Goal: Find specific page/section: Find specific page/section

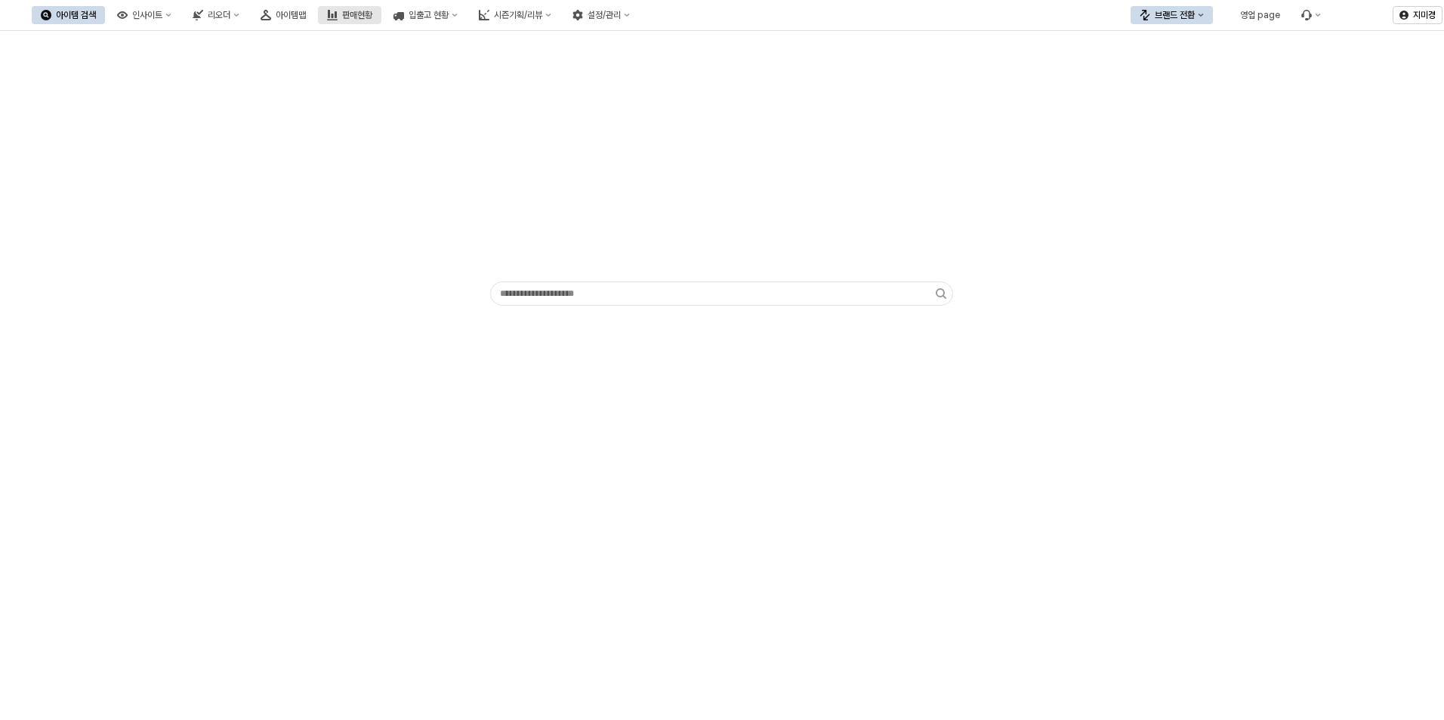
click at [372, 19] on div "판매현황" at bounding box center [357, 15] width 30 height 11
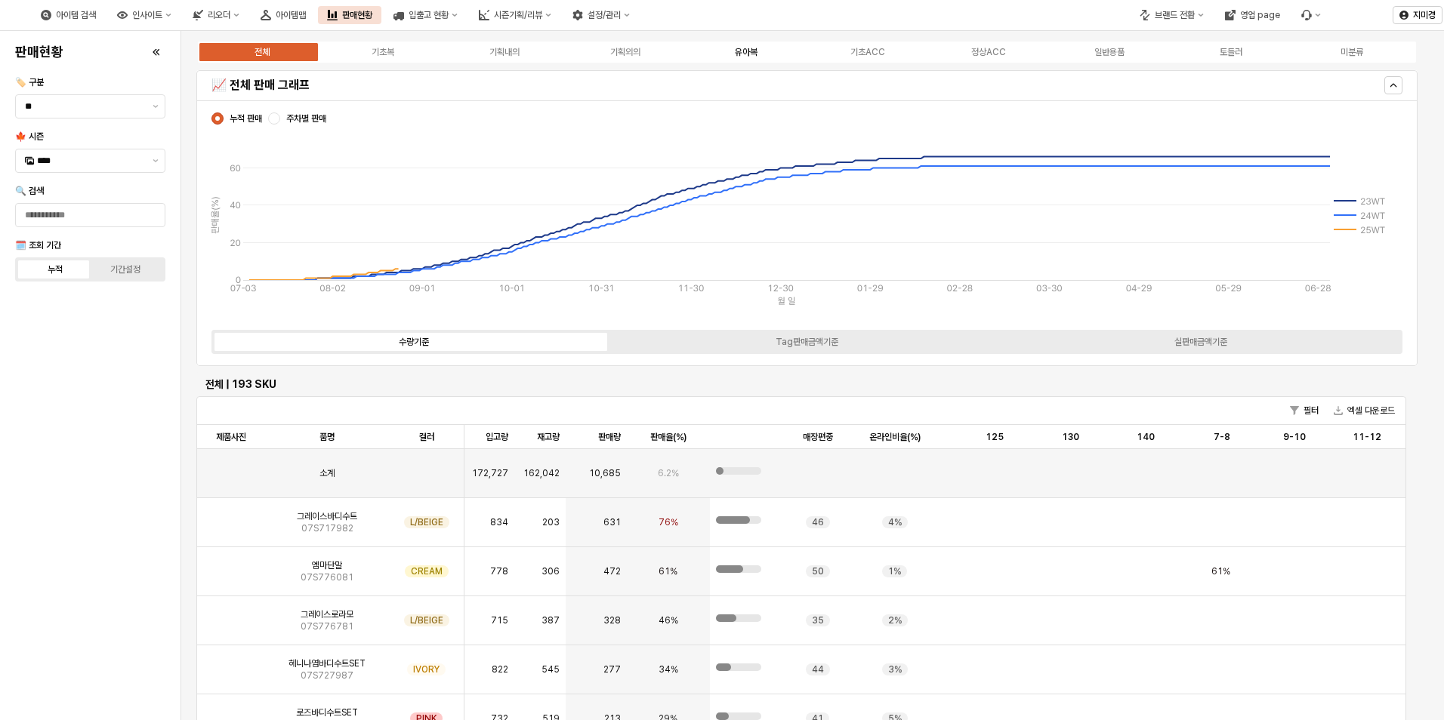
click at [750, 50] on div "유아복" at bounding box center [746, 52] width 23 height 11
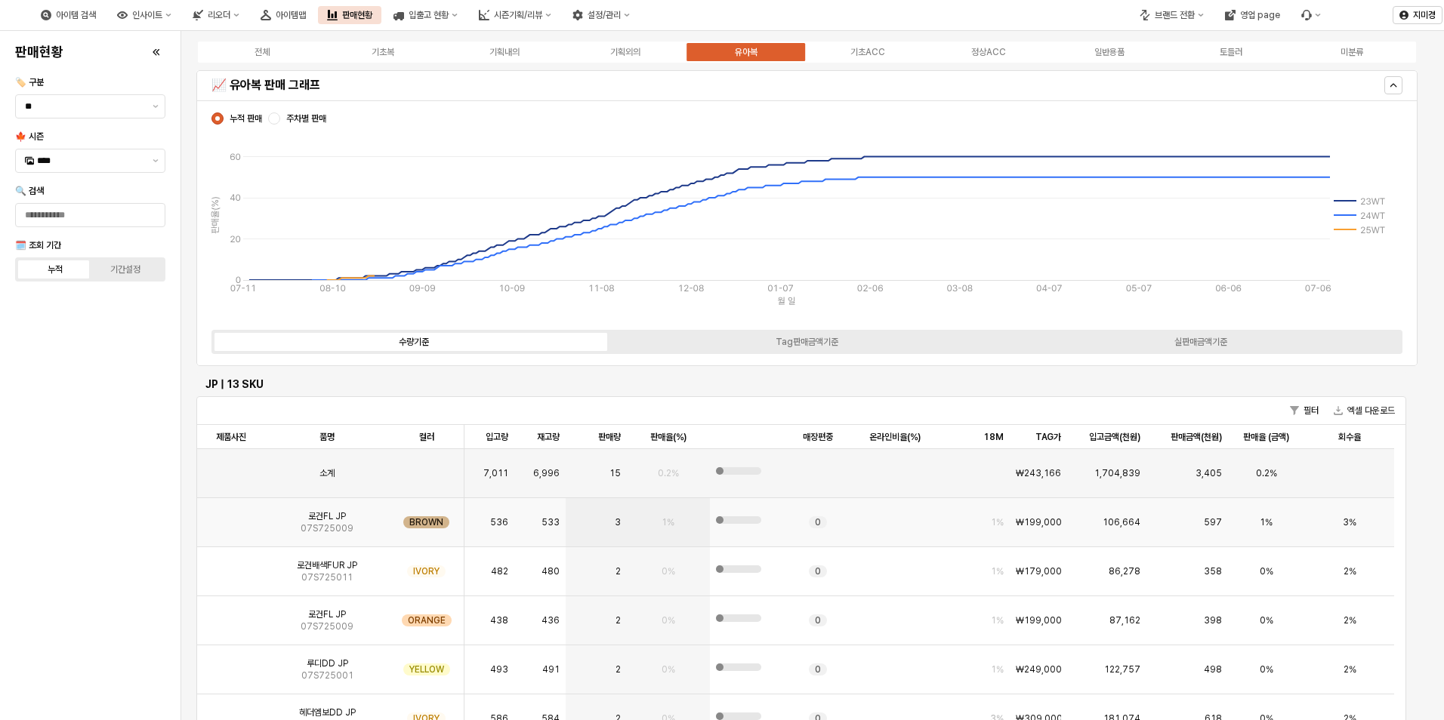
click at [231, 516] on img "App Frame" at bounding box center [231, 516] width 0 height 0
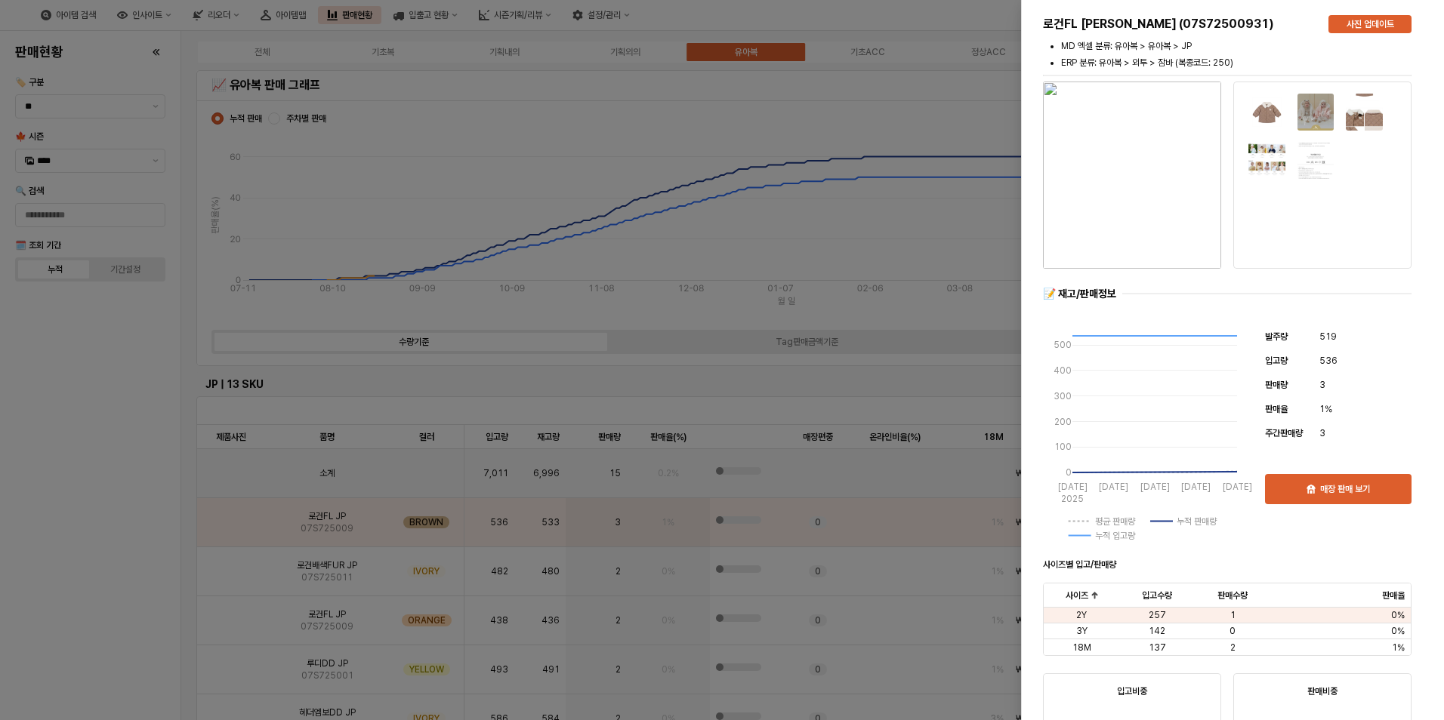
click at [124, 554] on div at bounding box center [722, 360] width 1444 height 720
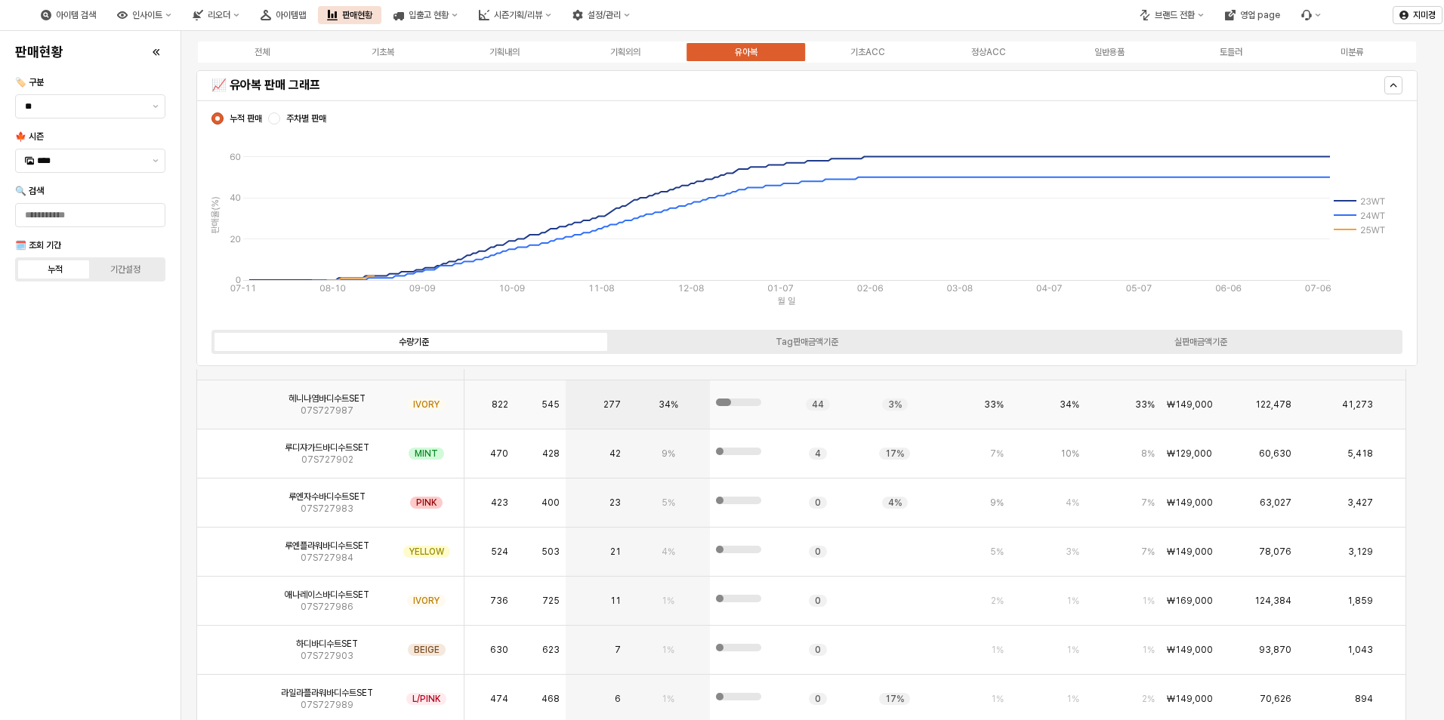
scroll to position [2793, 0]
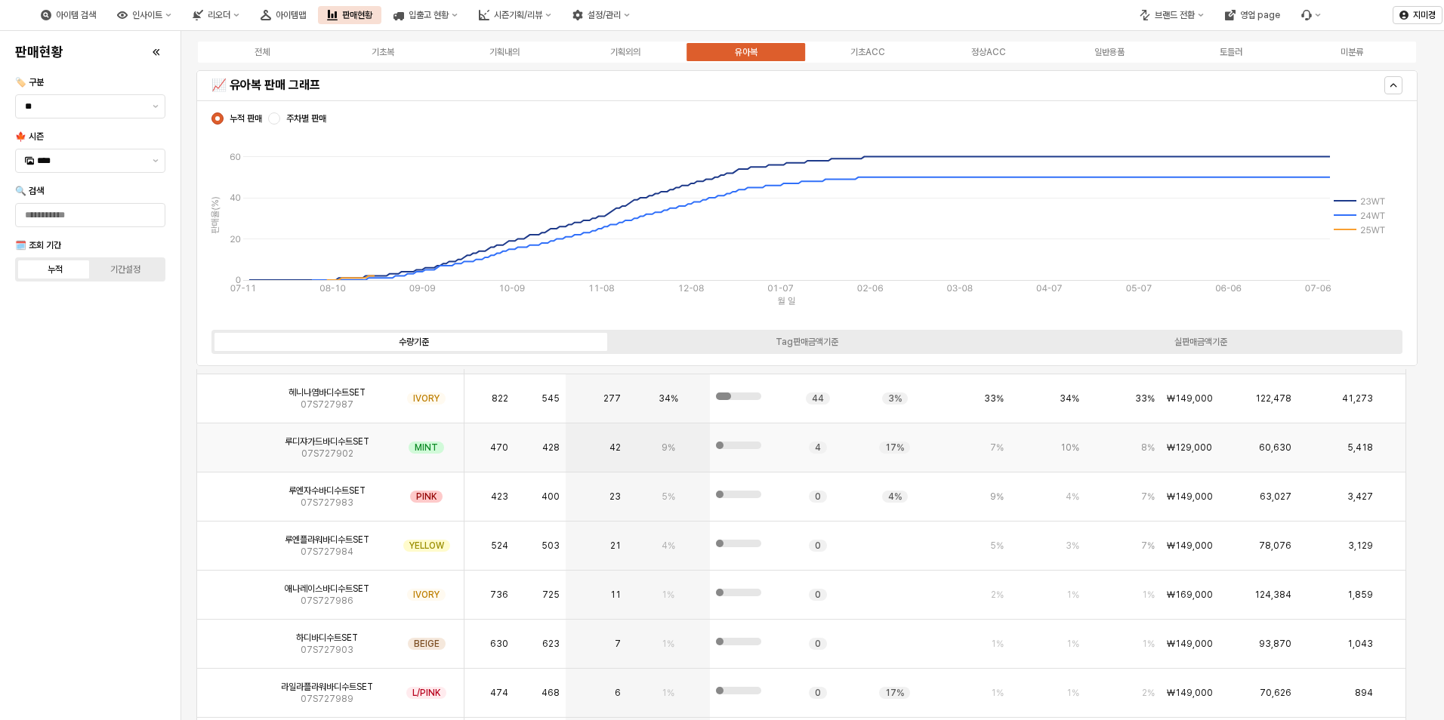
click at [231, 442] on img "App Frame" at bounding box center [231, 442] width 0 height 0
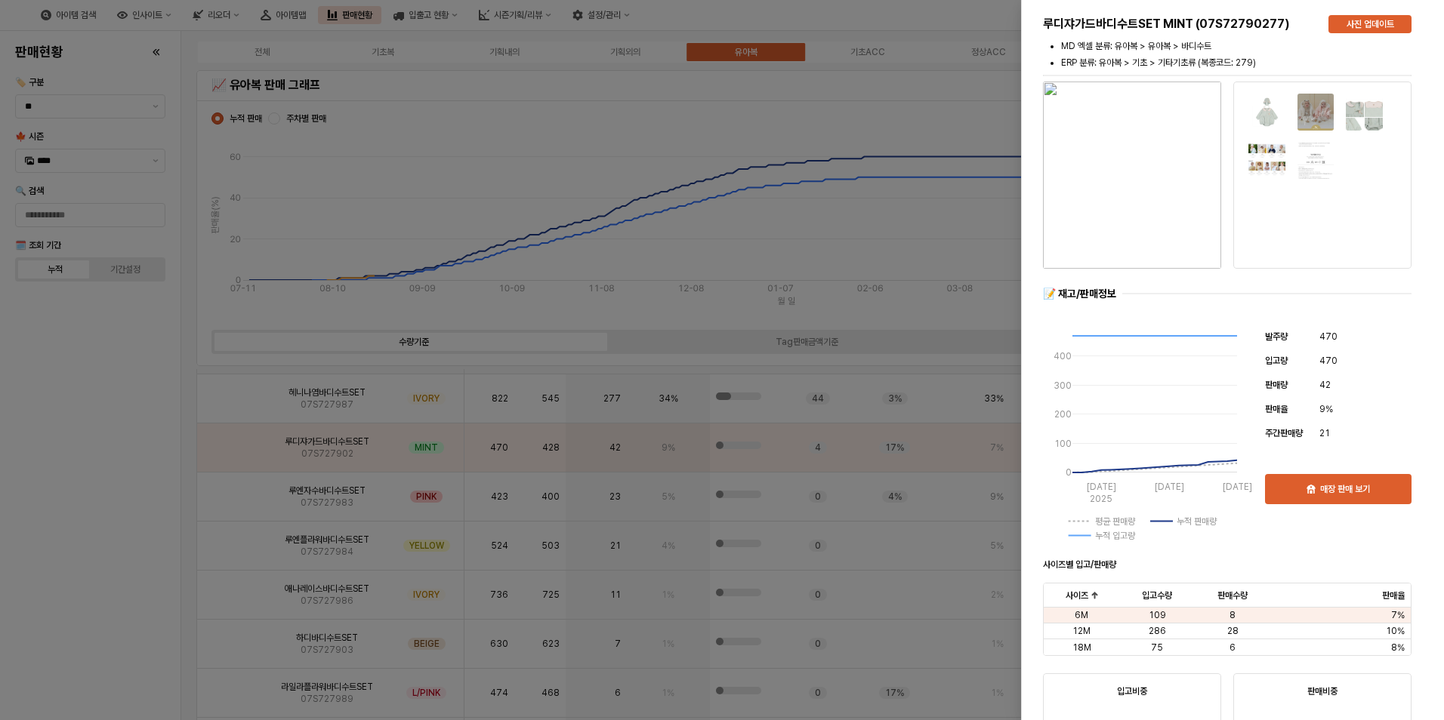
click at [106, 509] on div at bounding box center [722, 360] width 1444 height 720
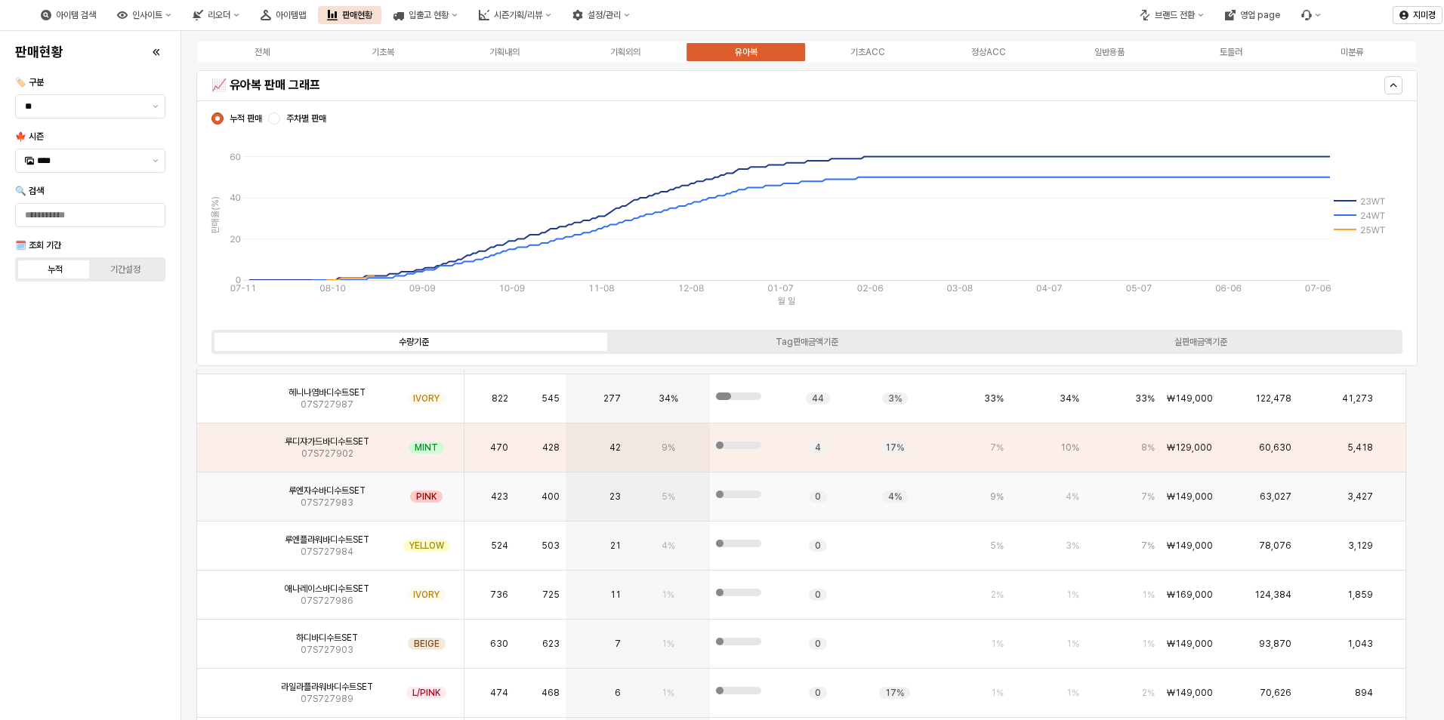
click at [231, 491] on img "App Frame" at bounding box center [231, 491] width 0 height 0
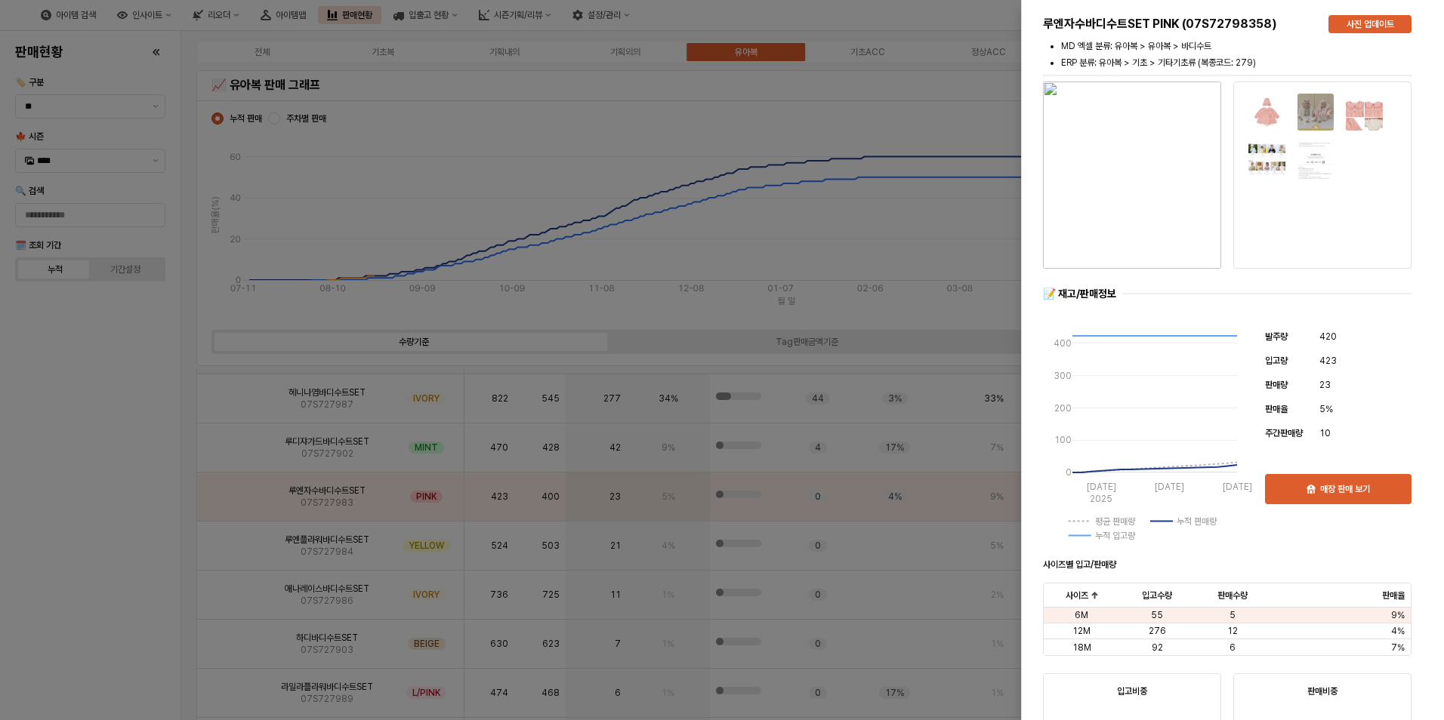
click at [135, 465] on div at bounding box center [722, 360] width 1444 height 720
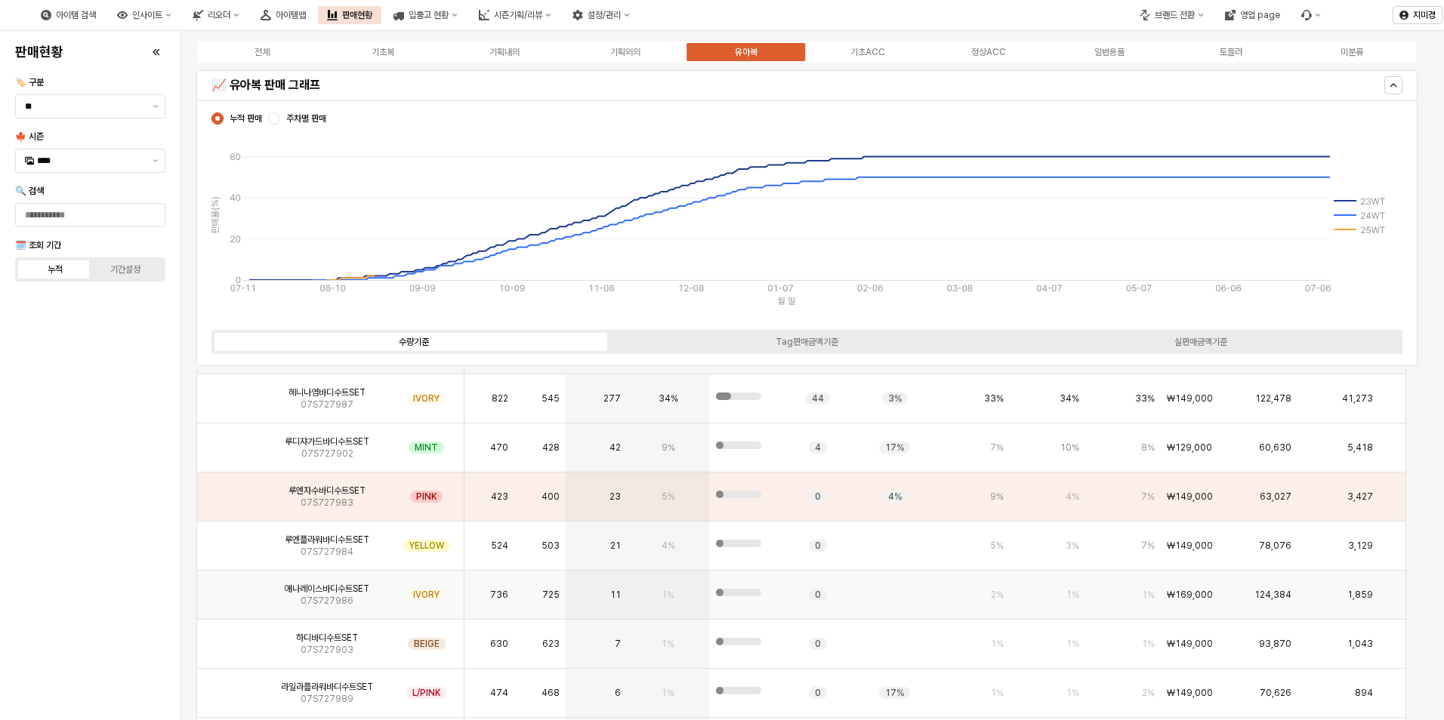
click at [231, 589] on img "App Frame" at bounding box center [231, 589] width 0 height 0
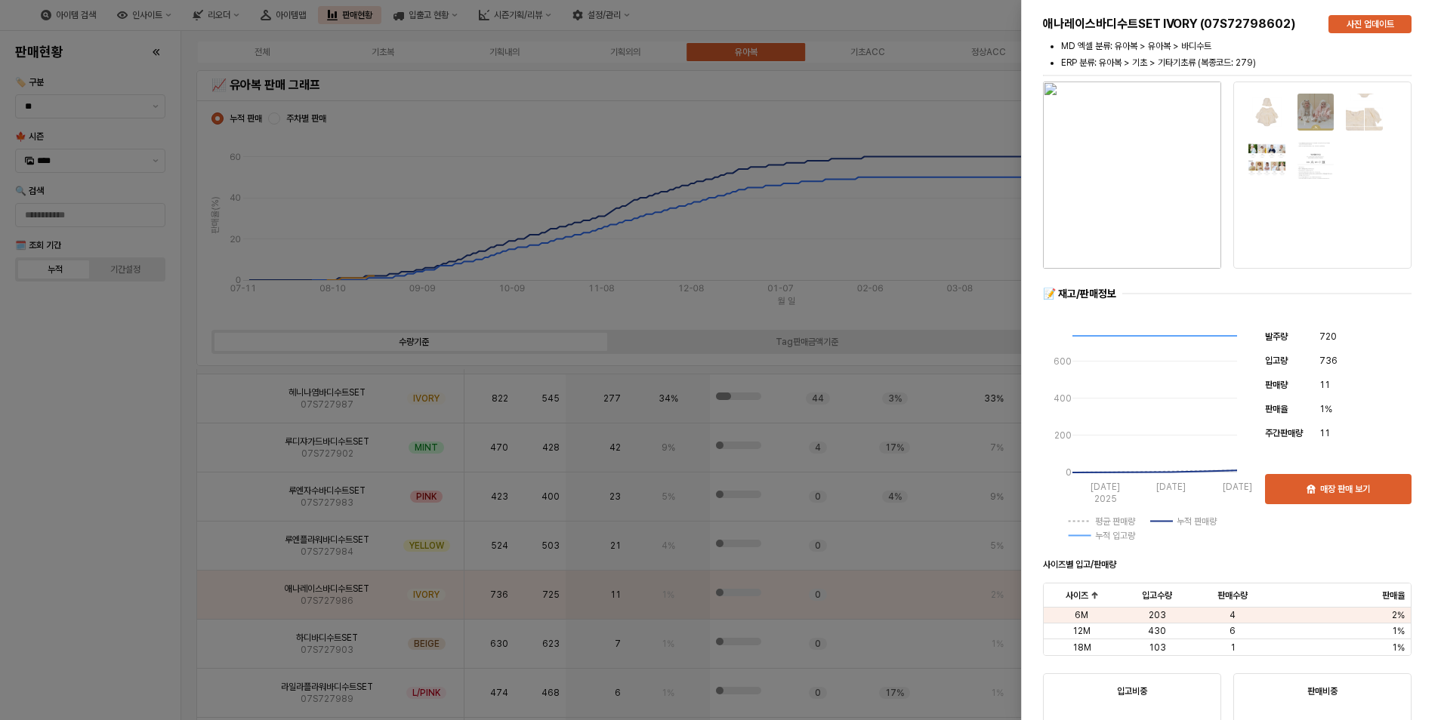
click at [135, 594] on div at bounding box center [722, 360] width 1444 height 720
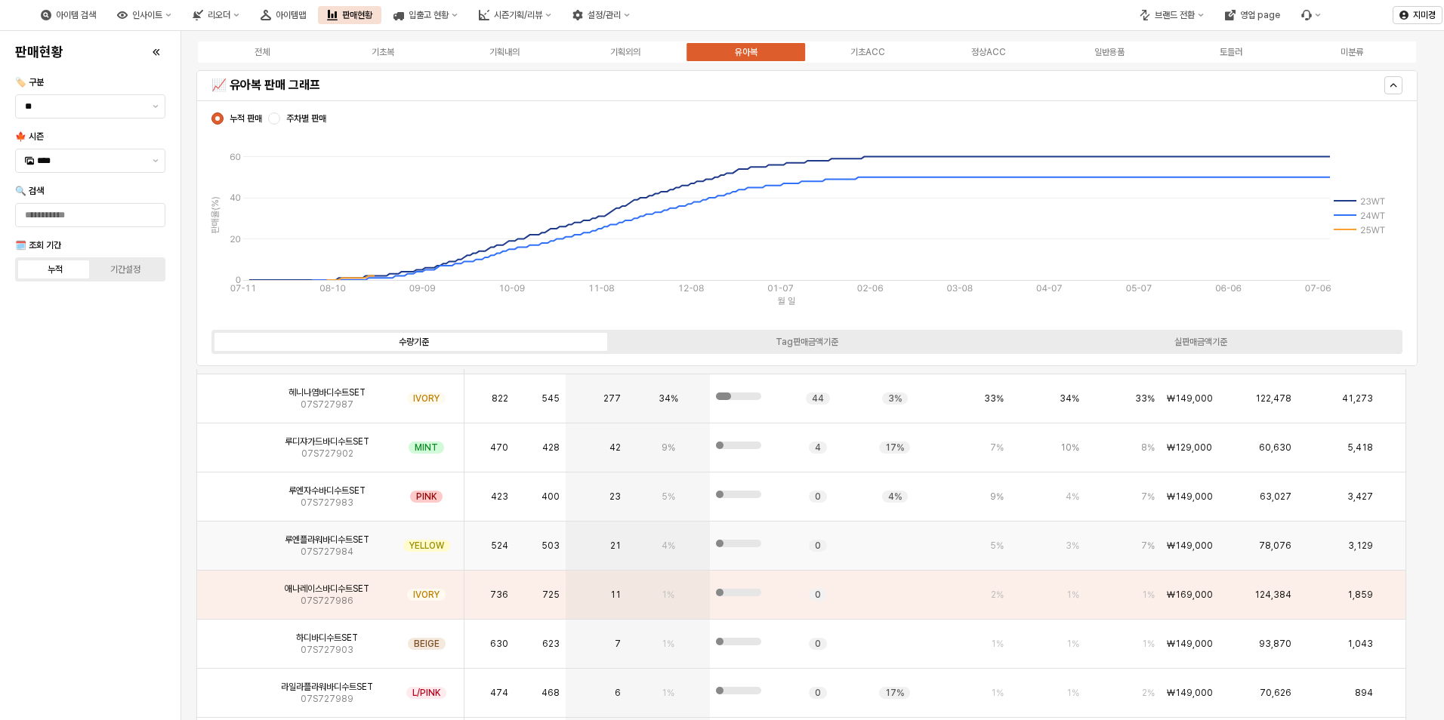
click at [231, 540] on img "App Frame" at bounding box center [231, 540] width 0 height 0
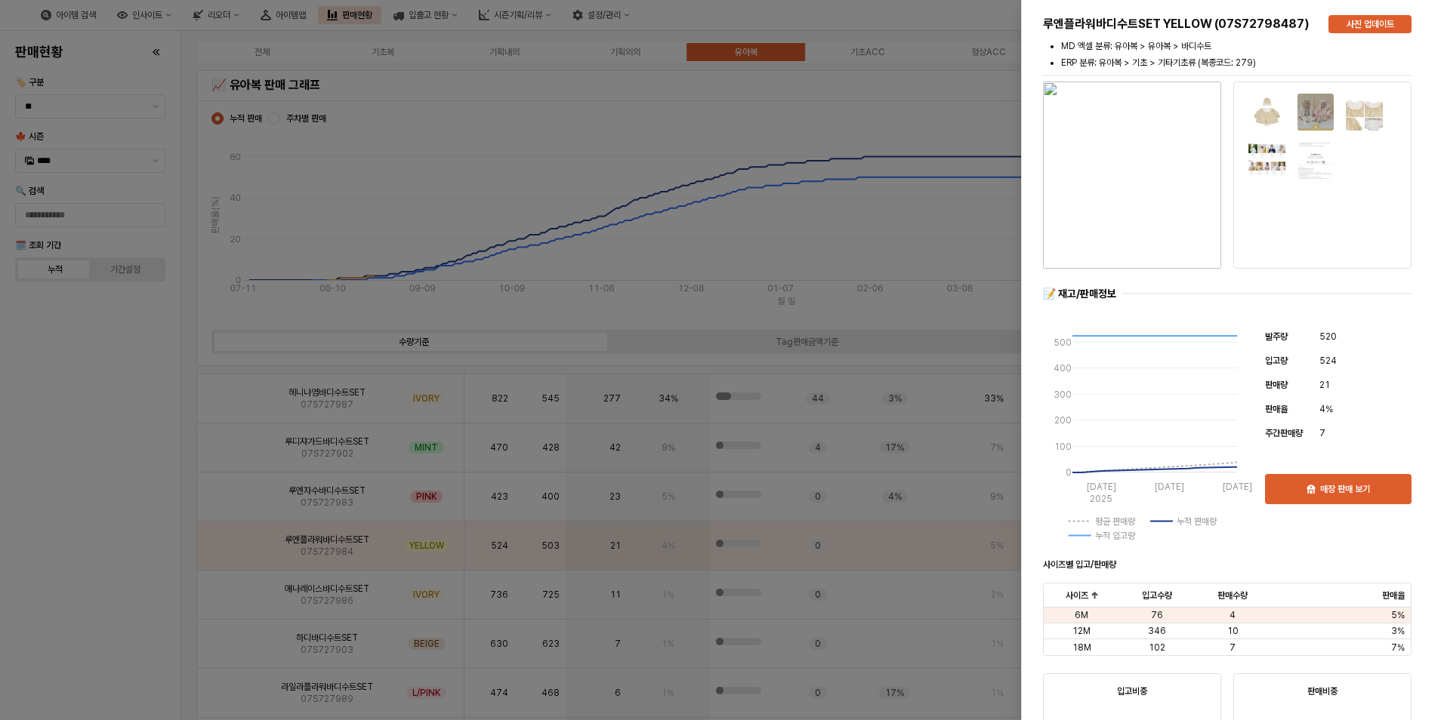
click at [137, 566] on div at bounding box center [722, 360] width 1444 height 720
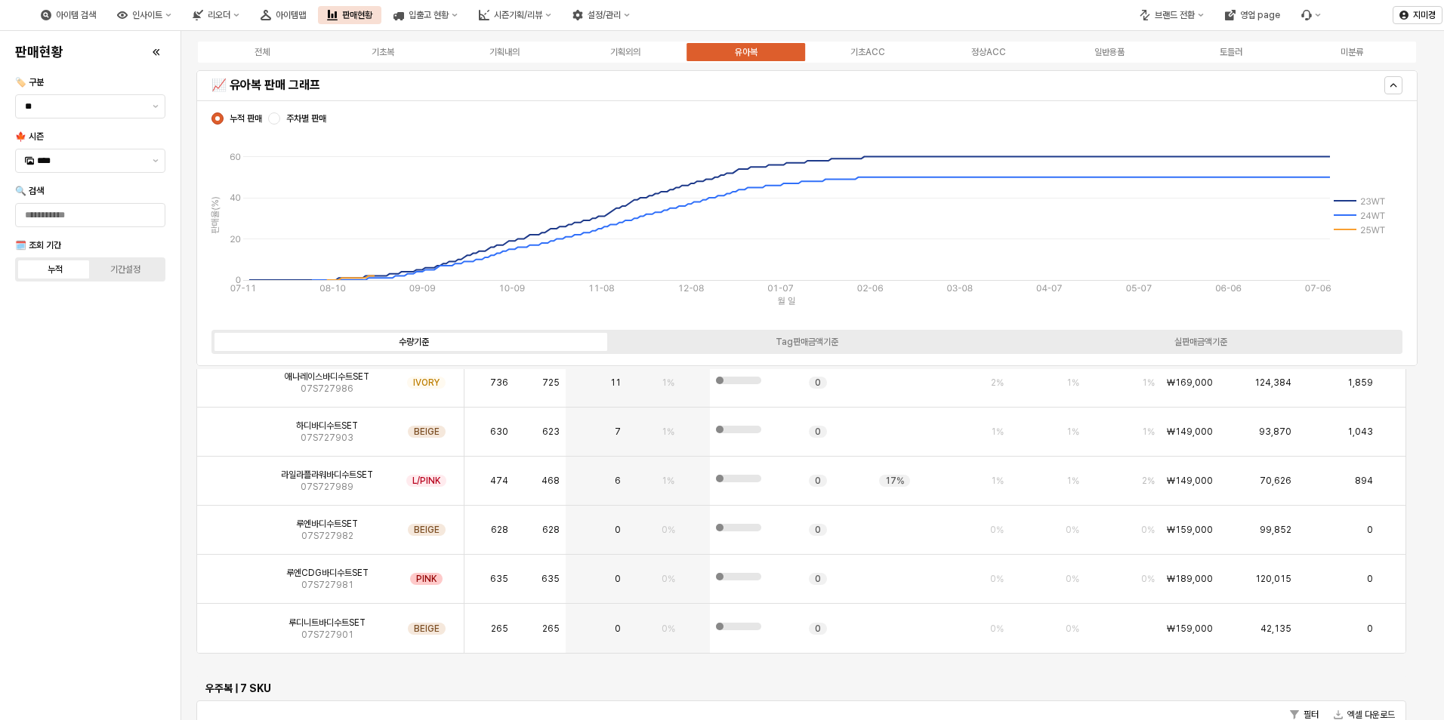
scroll to position [3020, 0]
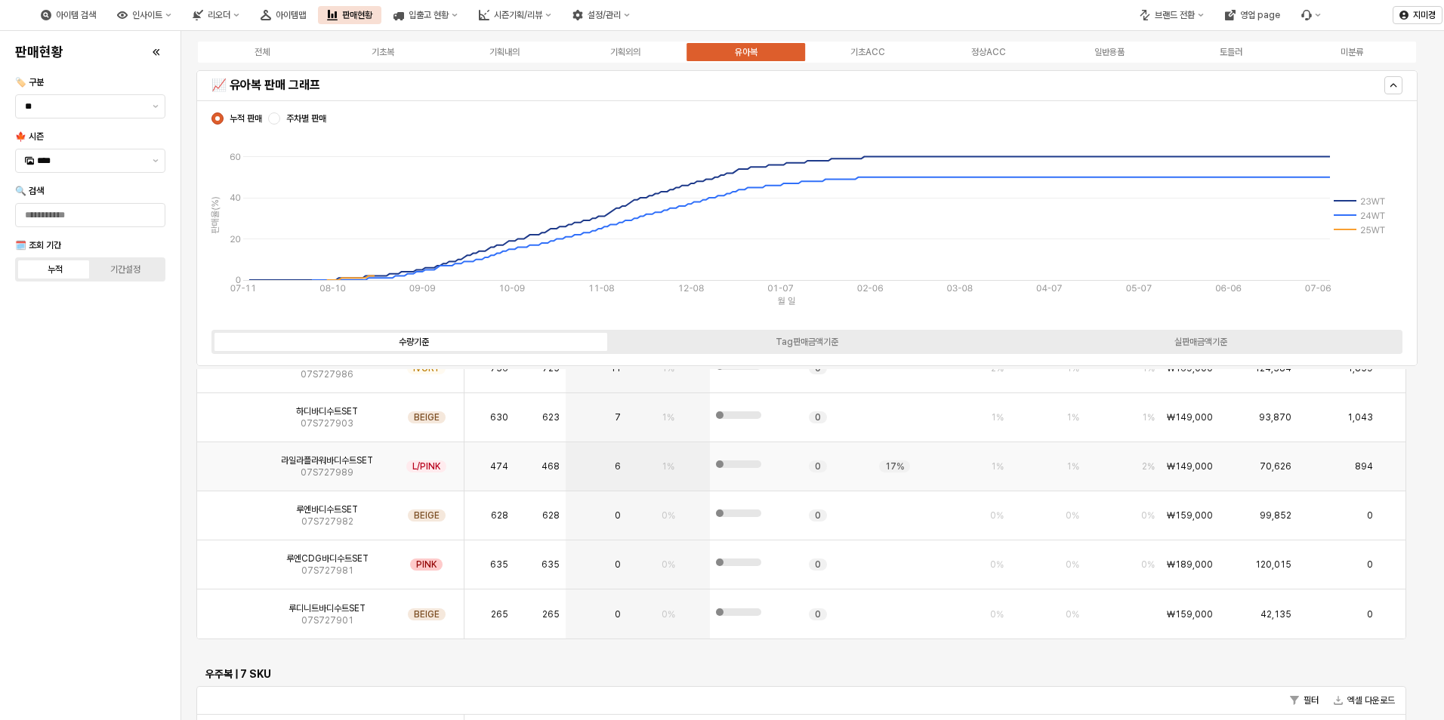
click at [231, 461] on img "App Frame" at bounding box center [231, 461] width 0 height 0
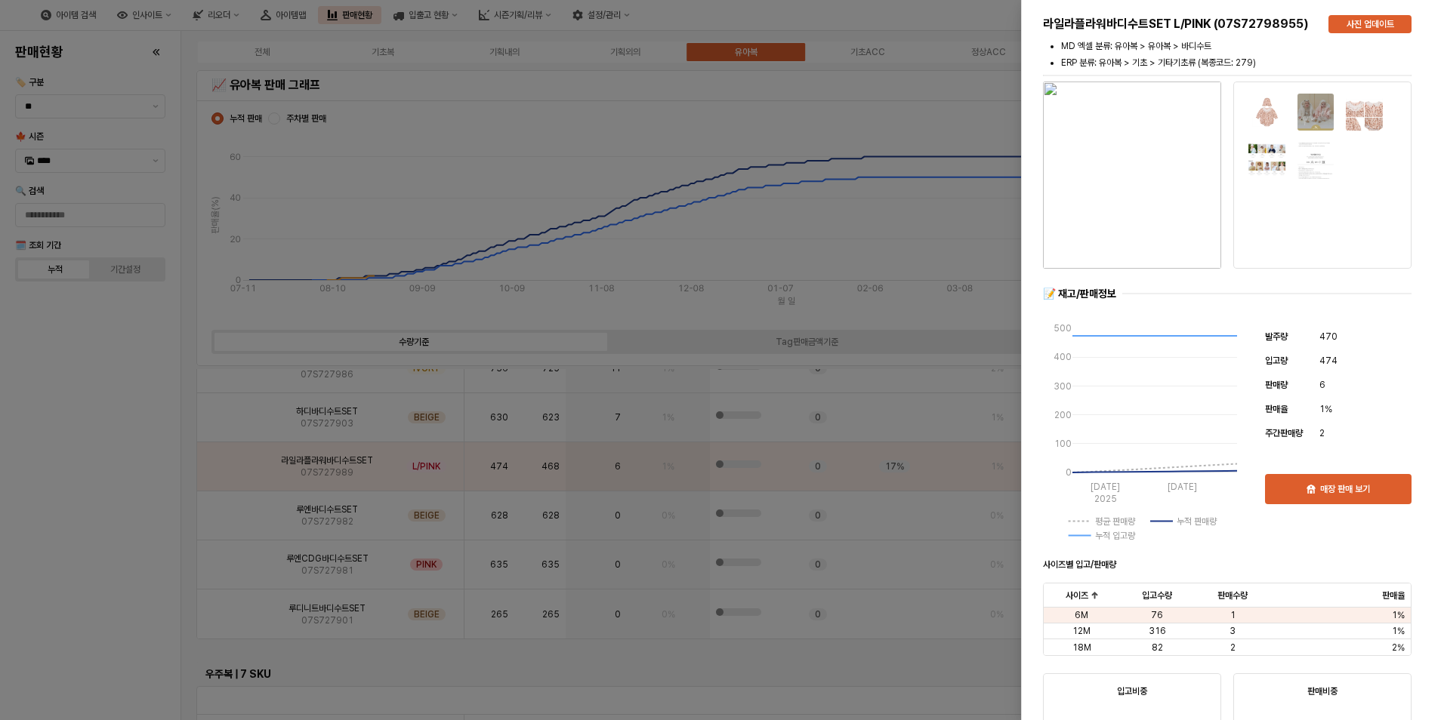
click at [155, 525] on div at bounding box center [722, 360] width 1444 height 720
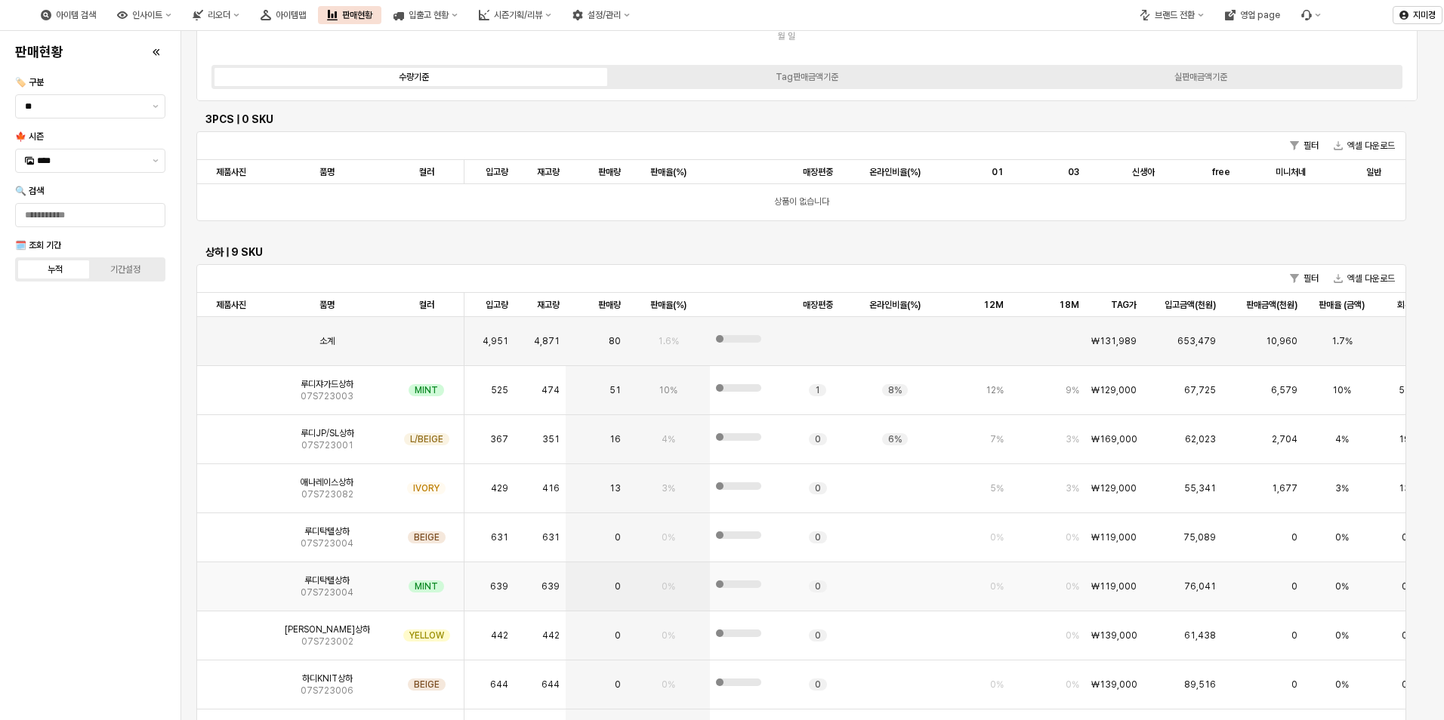
scroll to position [302, 0]
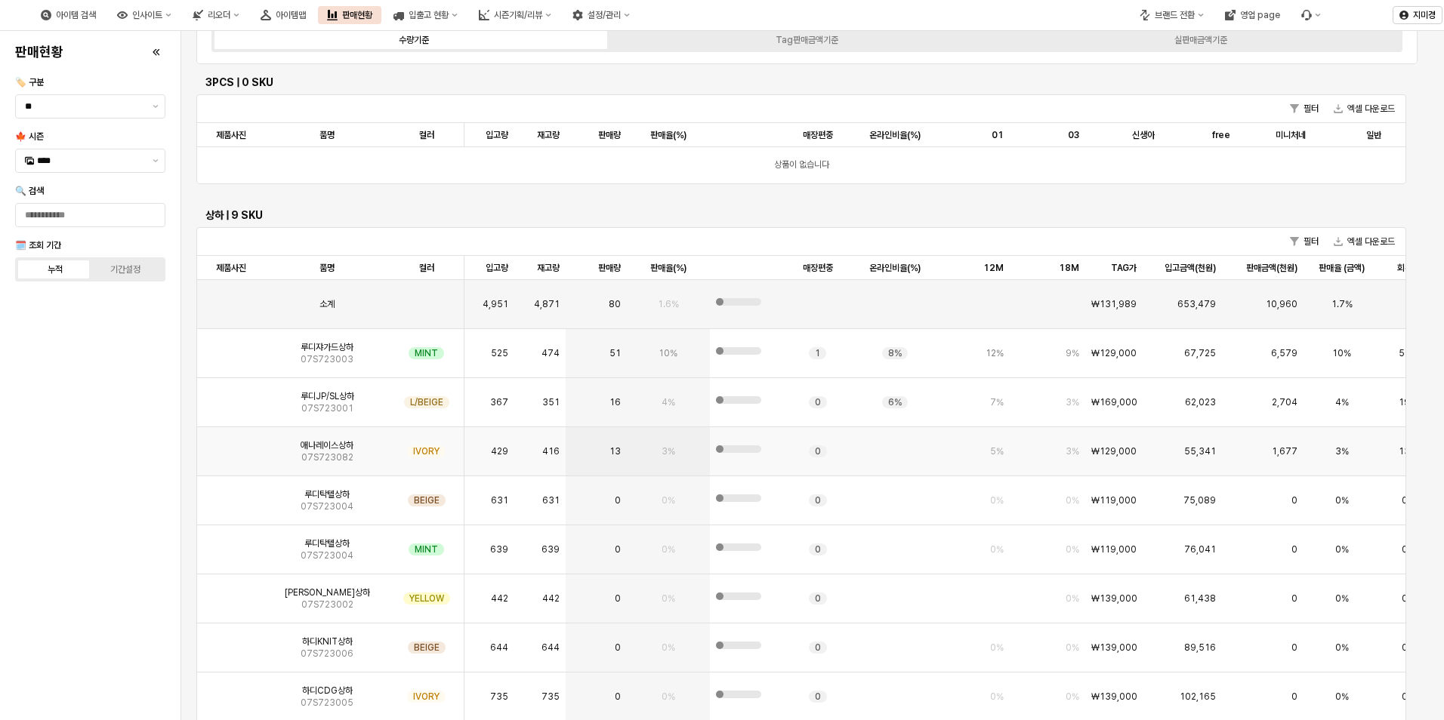
click at [231, 445] on img "App Frame" at bounding box center [231, 445] width 0 height 0
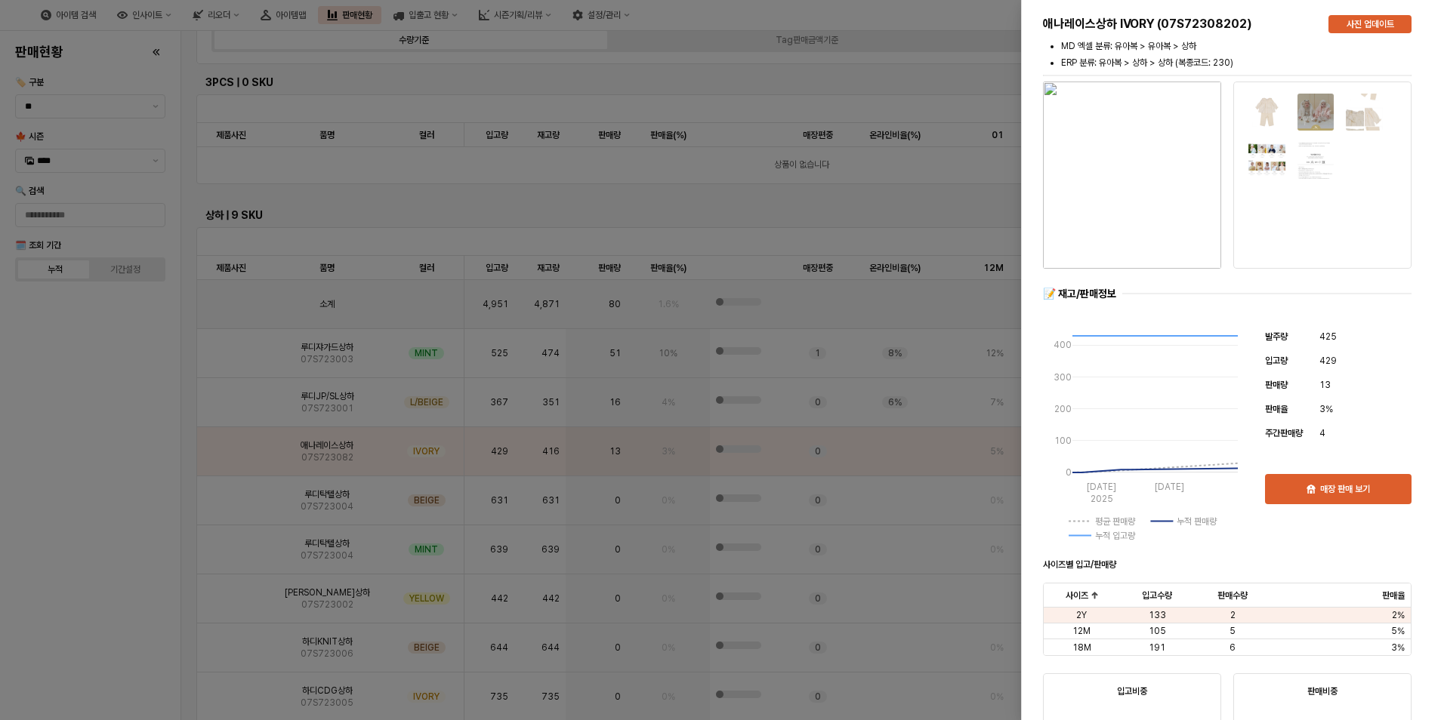
click at [140, 501] on div at bounding box center [722, 360] width 1444 height 720
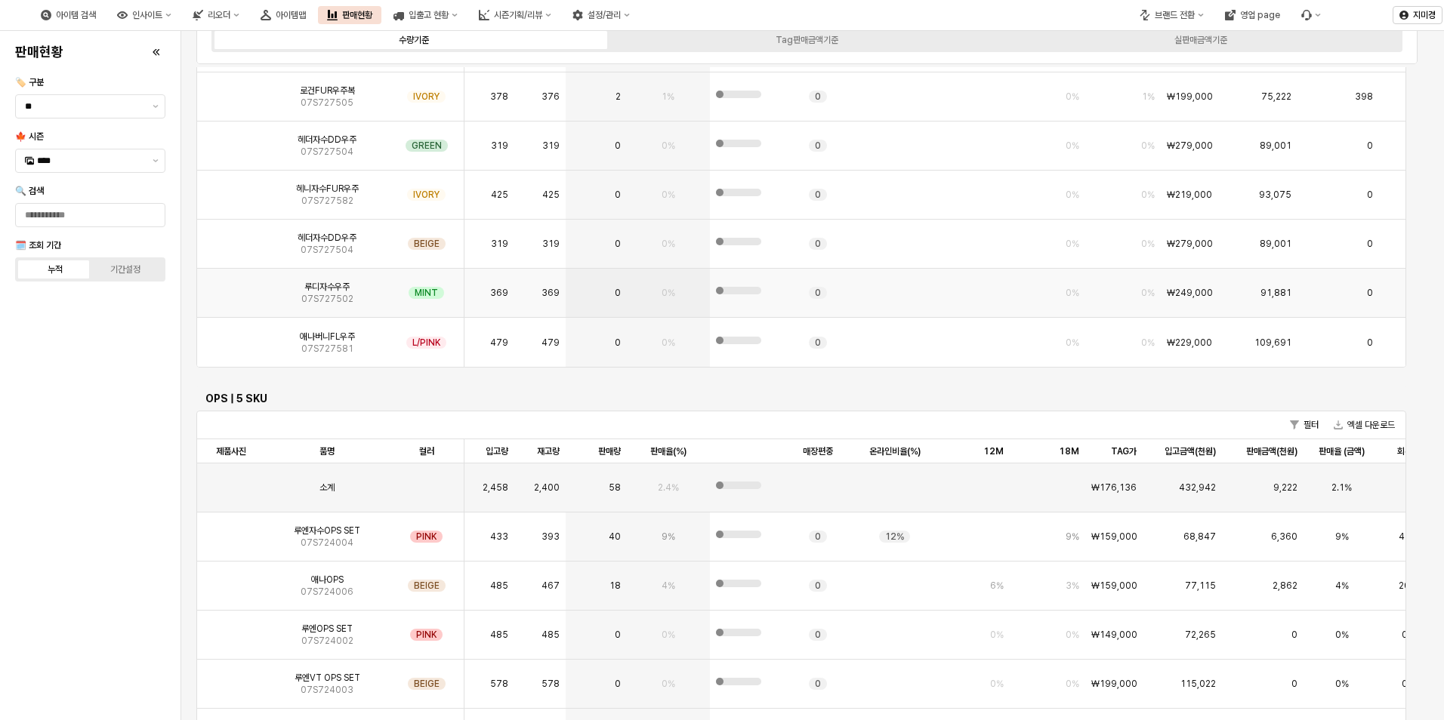
scroll to position [3419, 0]
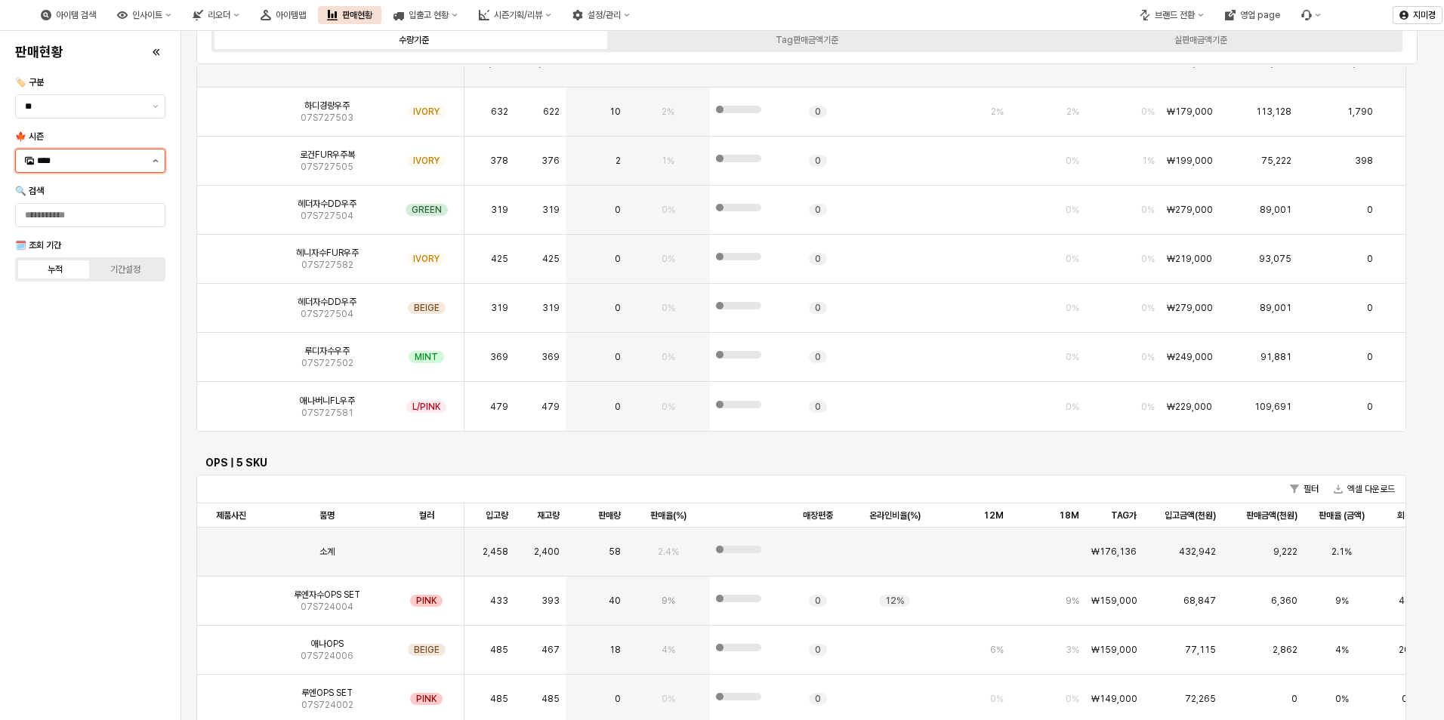
click at [161, 156] on button "제안 사항 표시" at bounding box center [155, 160] width 18 height 23
click at [61, 318] on div "25FA" at bounding box center [91, 320] width 109 height 12
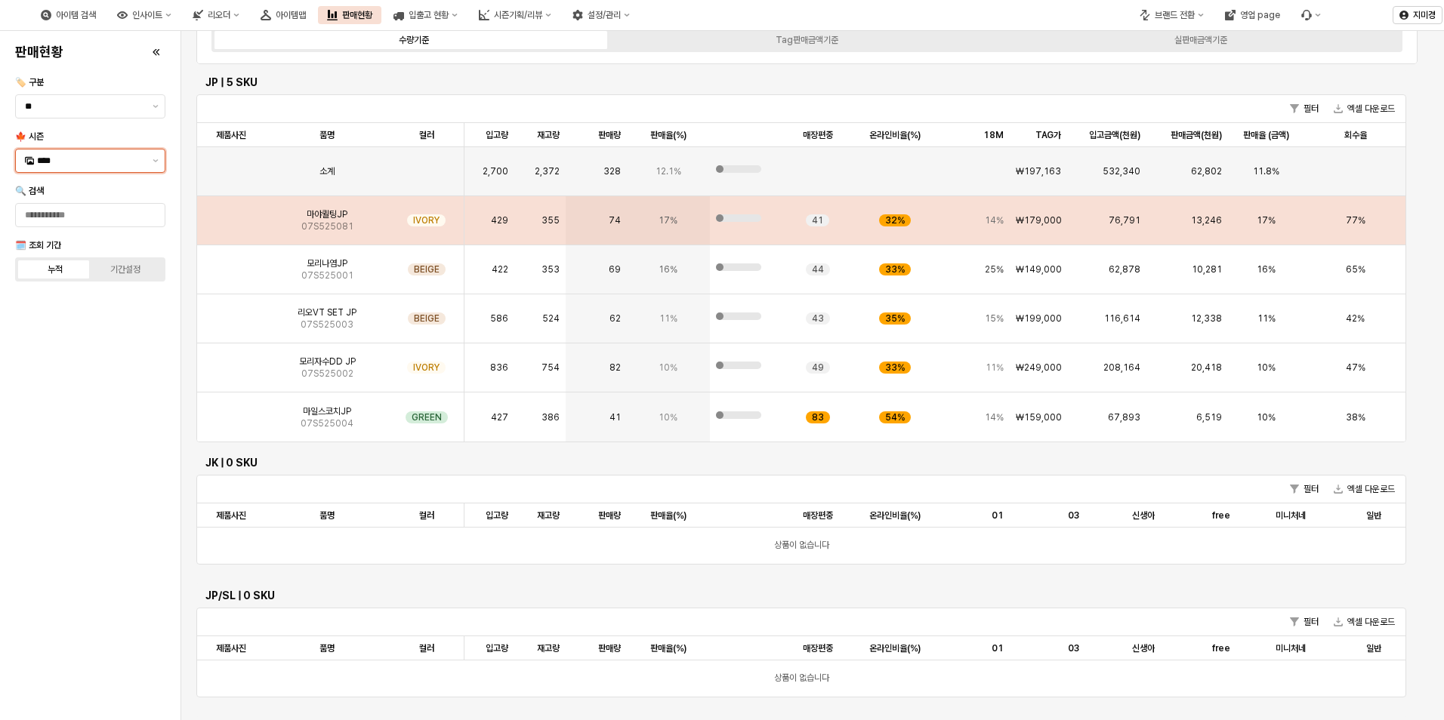
scroll to position [0, 0]
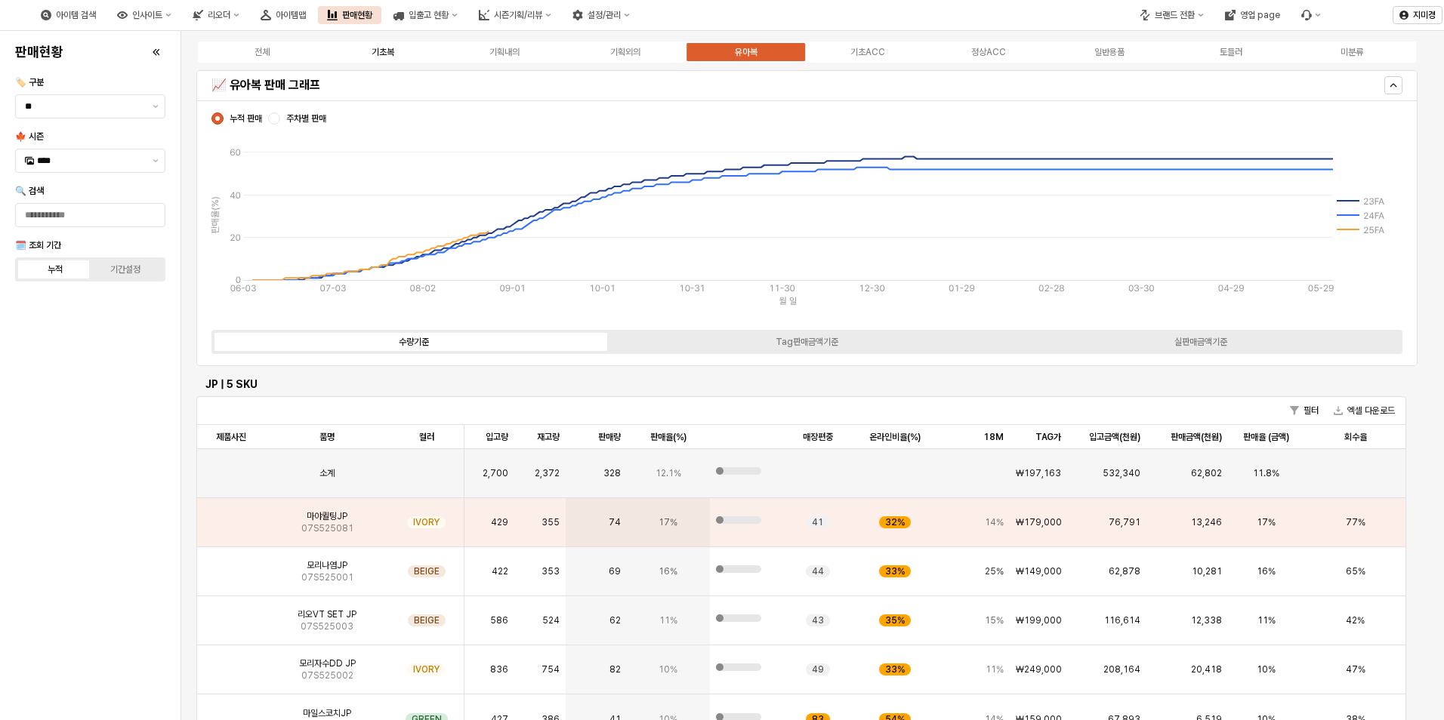
click at [385, 48] on div "기초복" at bounding box center [382, 52] width 23 height 11
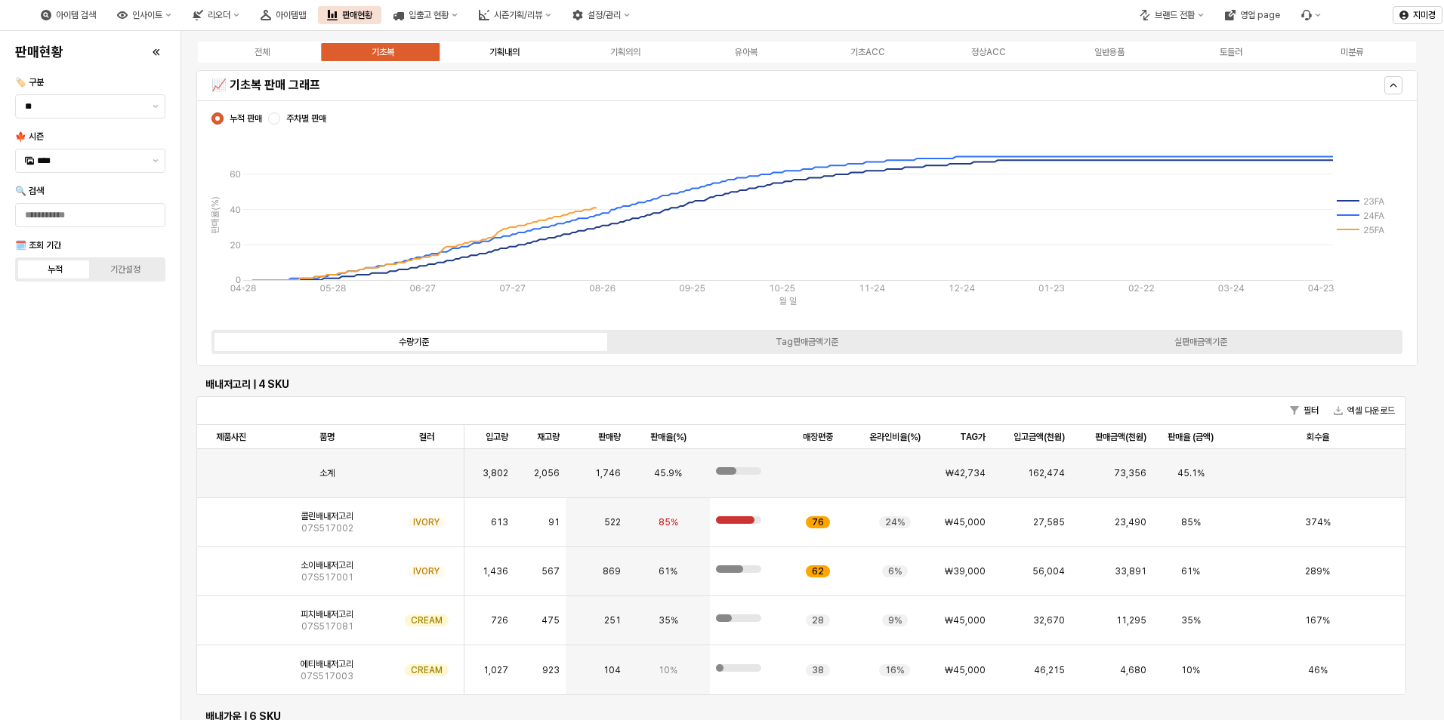
click at [504, 52] on div "기획내의" at bounding box center [504, 52] width 30 height 11
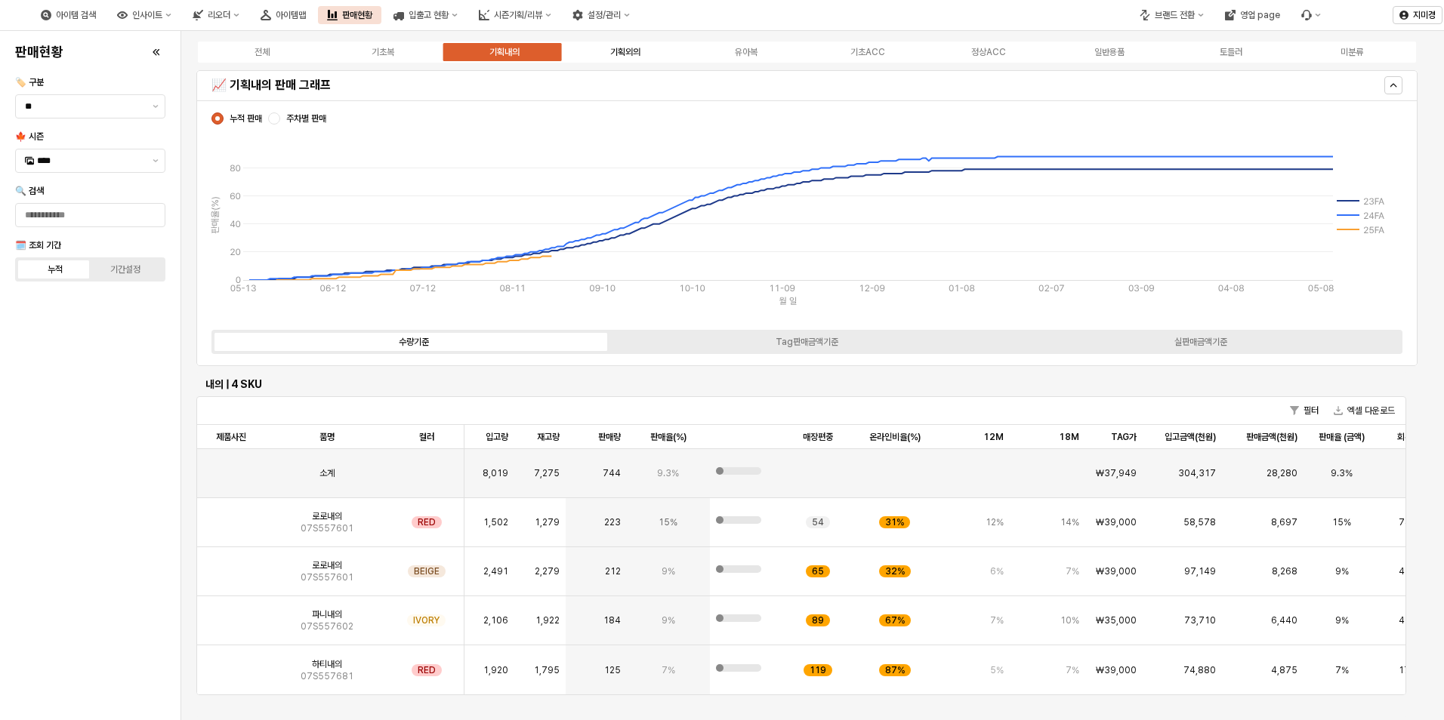
click at [627, 55] on div "기획외의" at bounding box center [625, 52] width 30 height 11
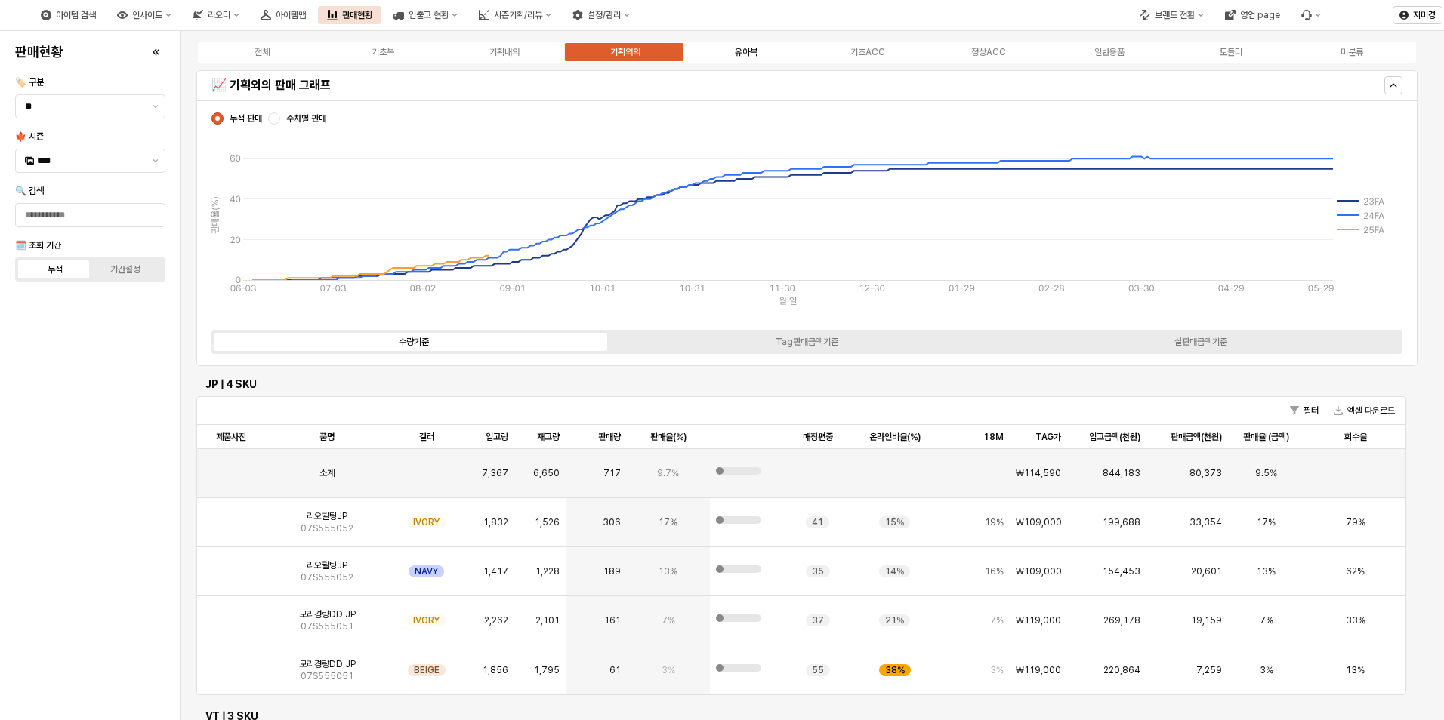
click at [754, 55] on div "유아복" at bounding box center [746, 52] width 23 height 11
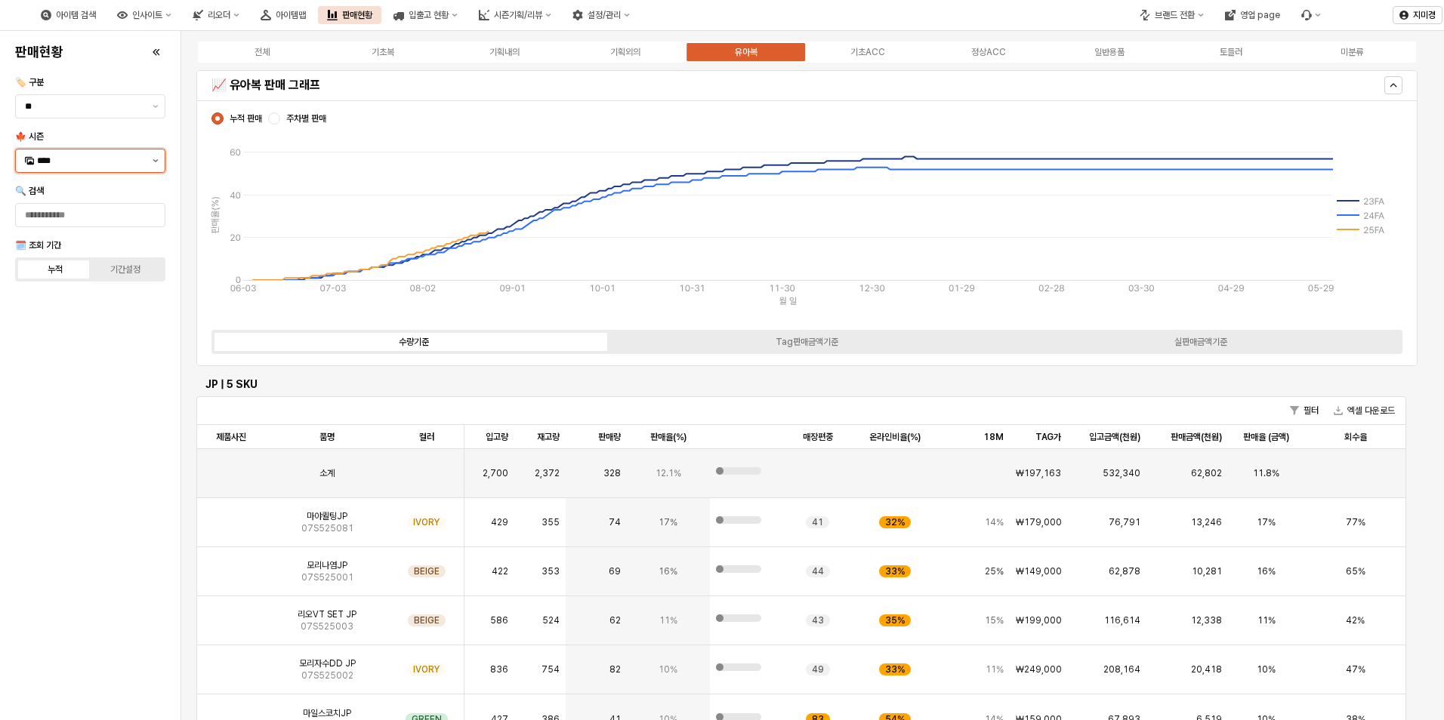
click at [161, 162] on button "제안 사항 표시" at bounding box center [155, 160] width 18 height 23
click at [93, 296] on div "25WT" at bounding box center [91, 294] width 109 height 12
type input "****"
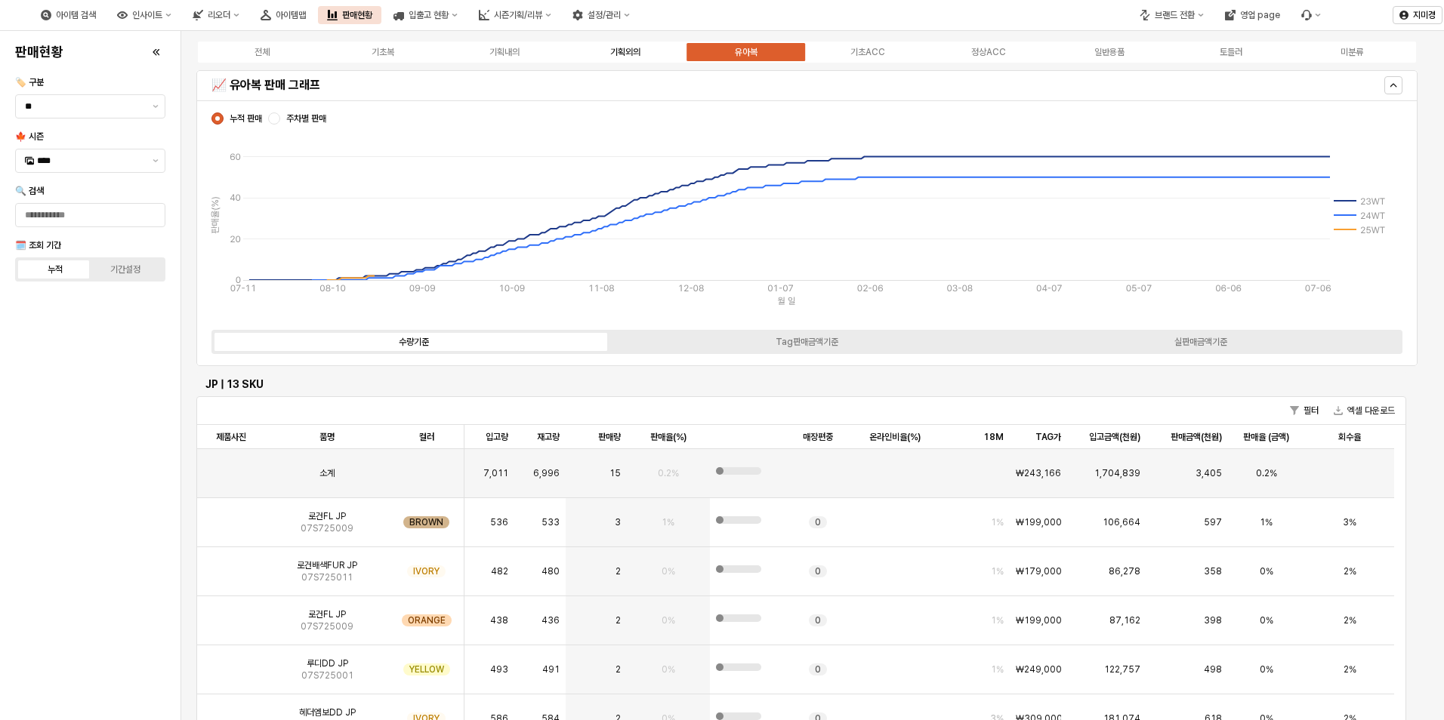
click at [626, 57] on div "기획외의" at bounding box center [625, 52] width 30 height 11
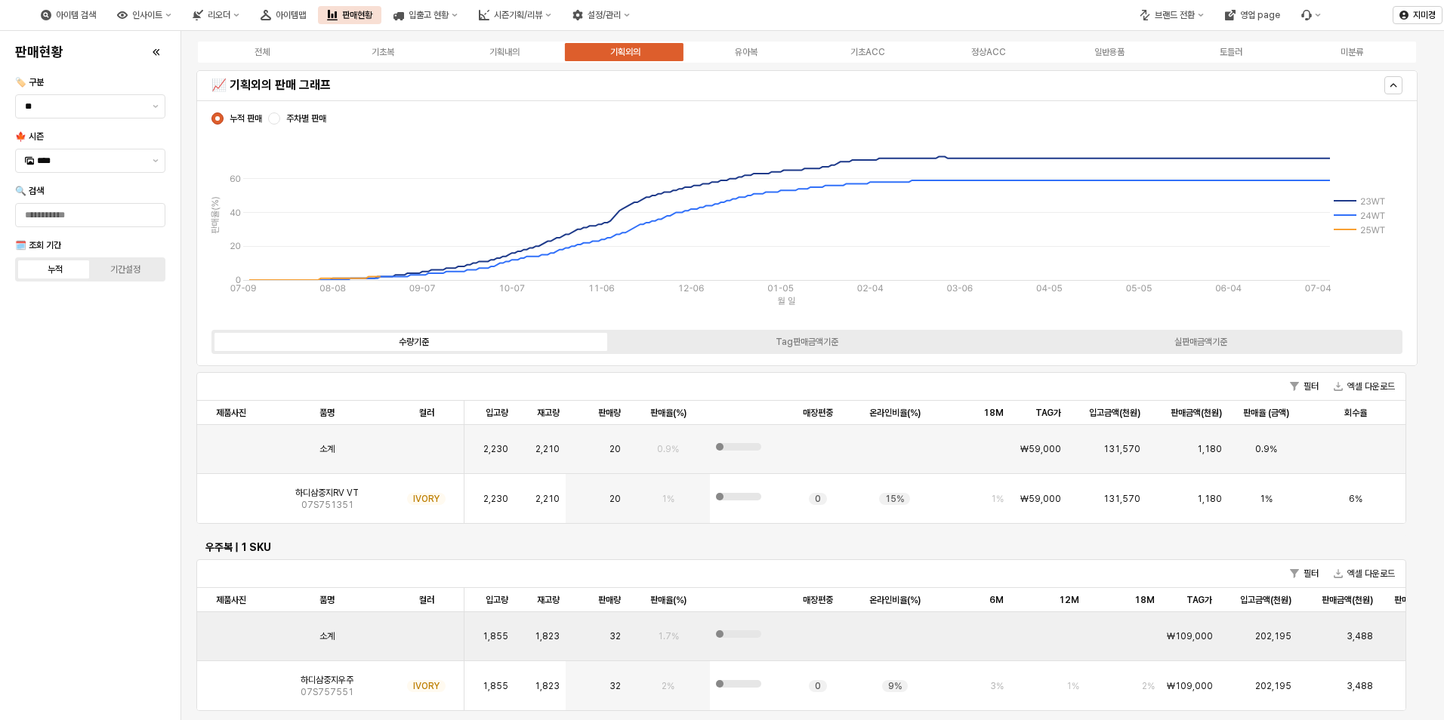
scroll to position [302, 0]
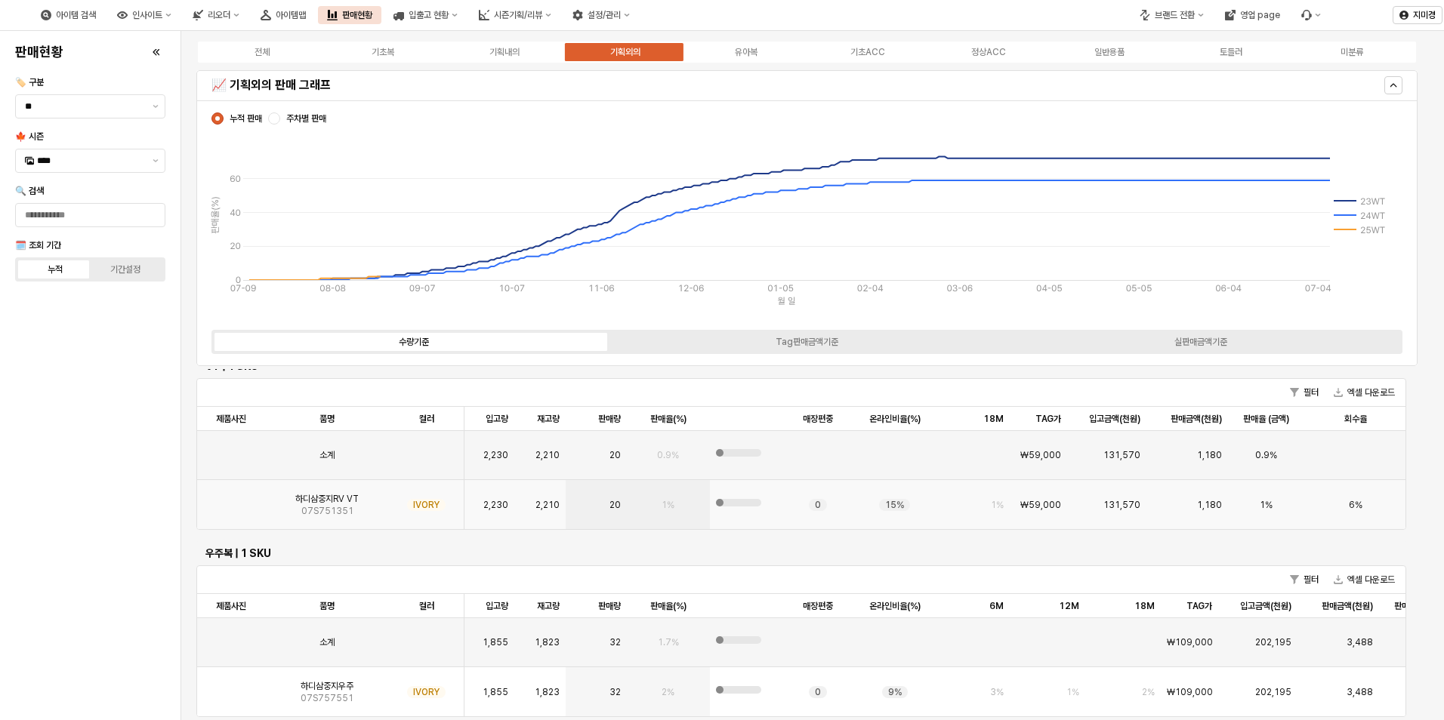
click at [231, 499] on img "App Frame" at bounding box center [231, 499] width 0 height 0
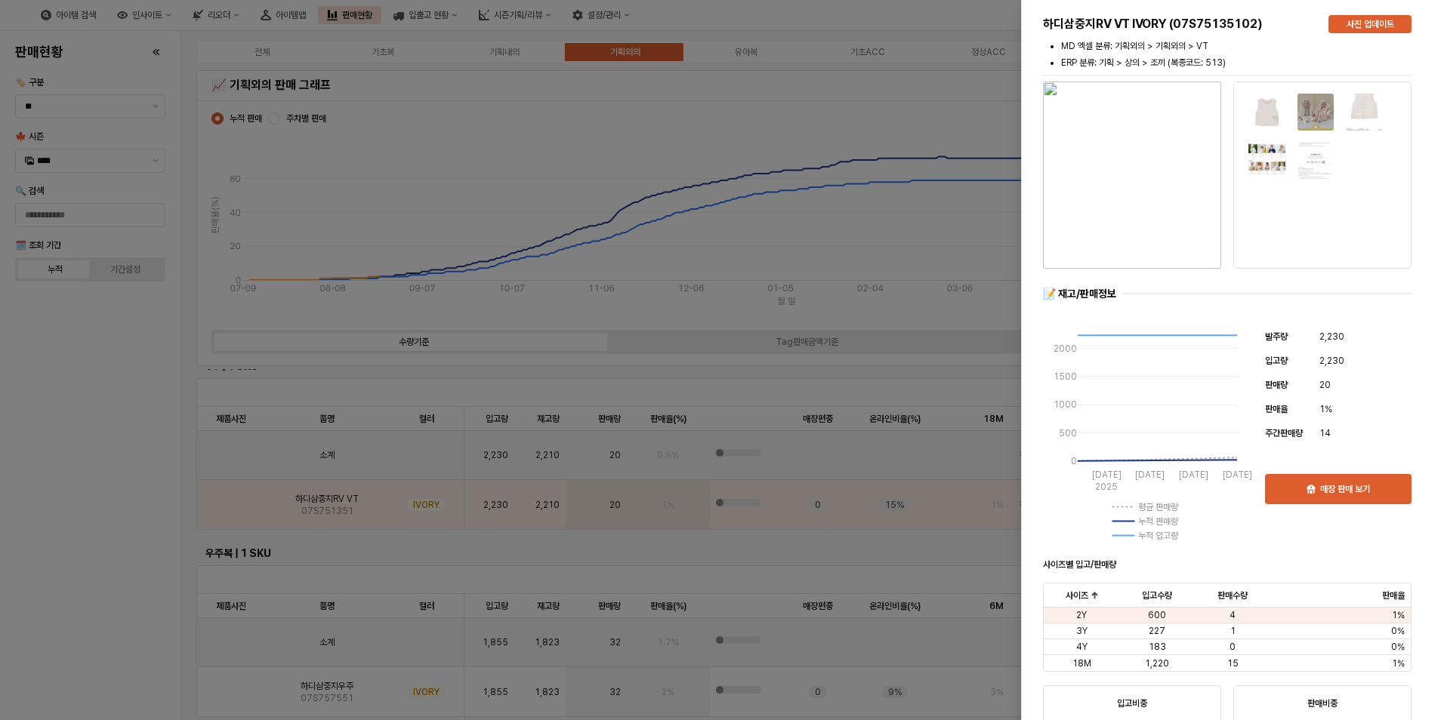
click at [116, 501] on div at bounding box center [722, 360] width 1444 height 720
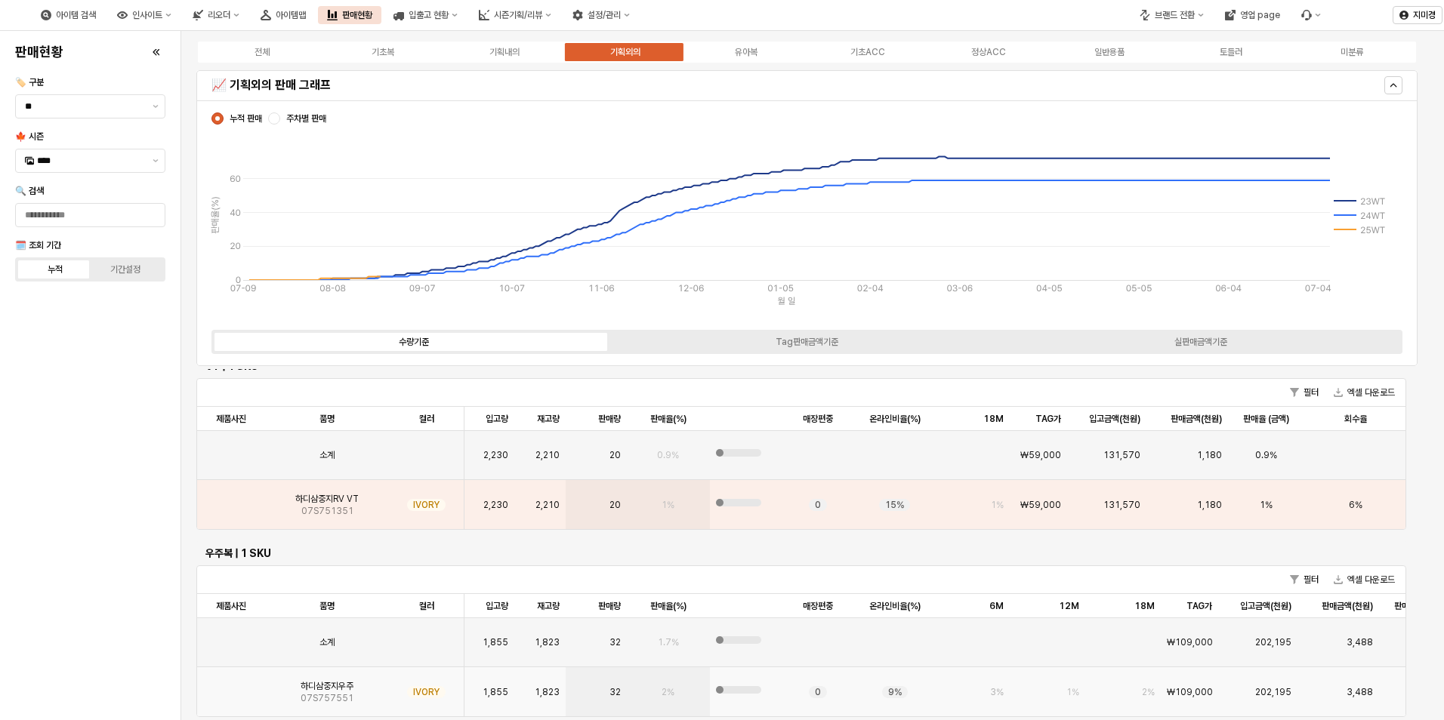
click at [231, 686] on img "App Frame" at bounding box center [231, 686] width 0 height 0
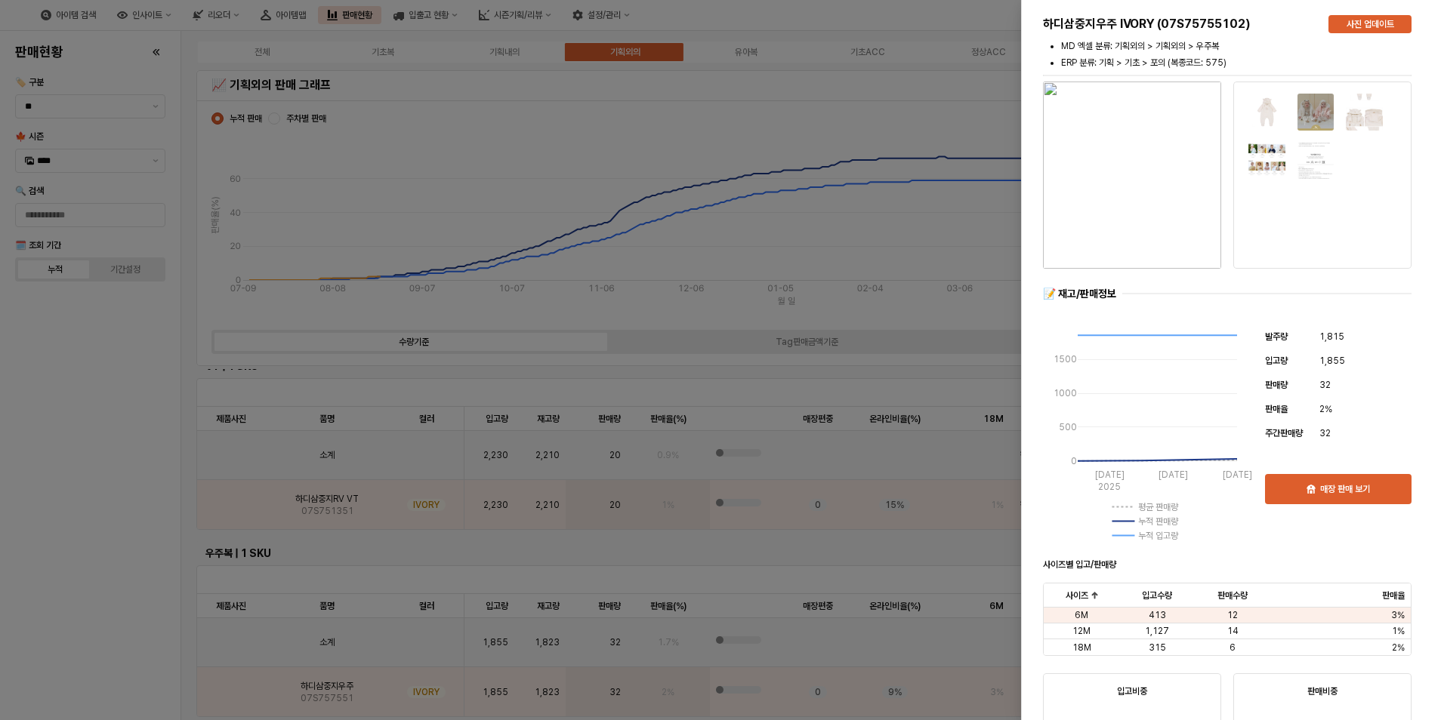
click at [136, 648] on div at bounding box center [722, 360] width 1444 height 720
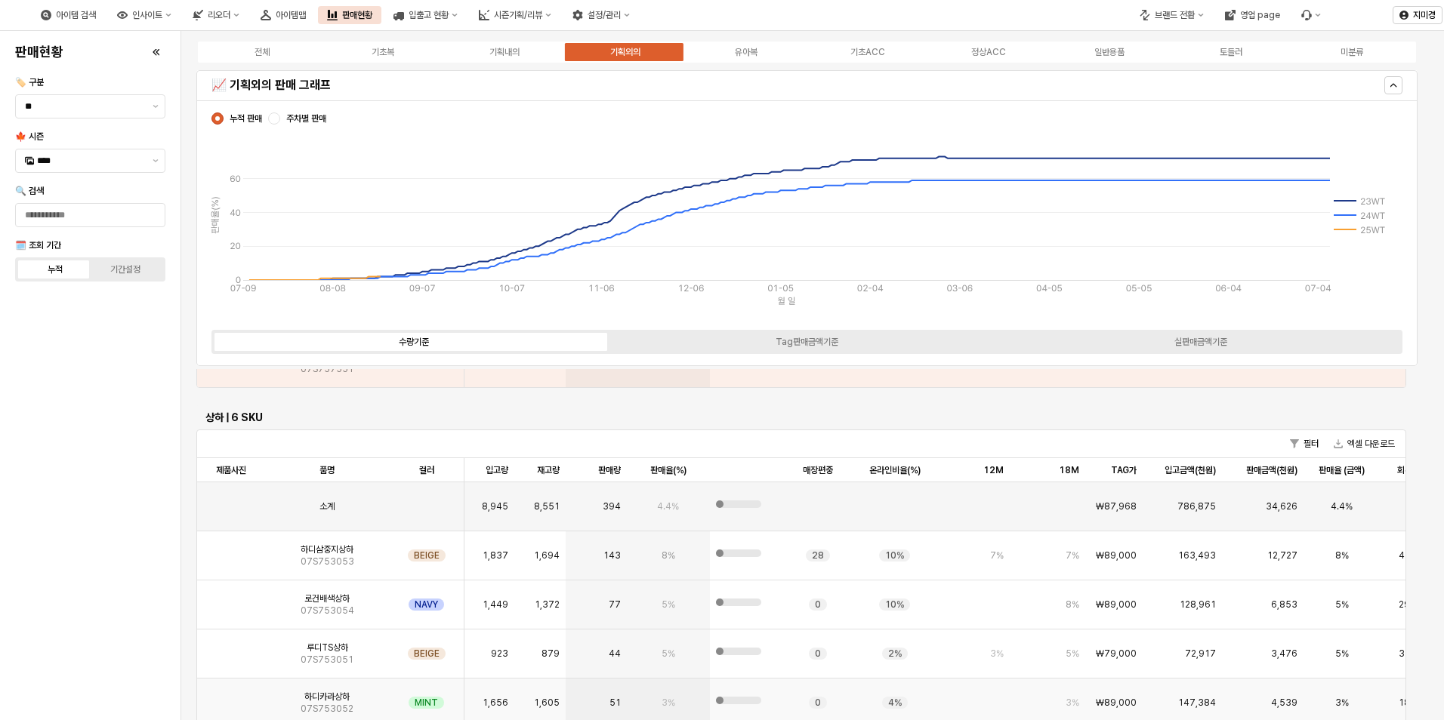
scroll to position [755, 0]
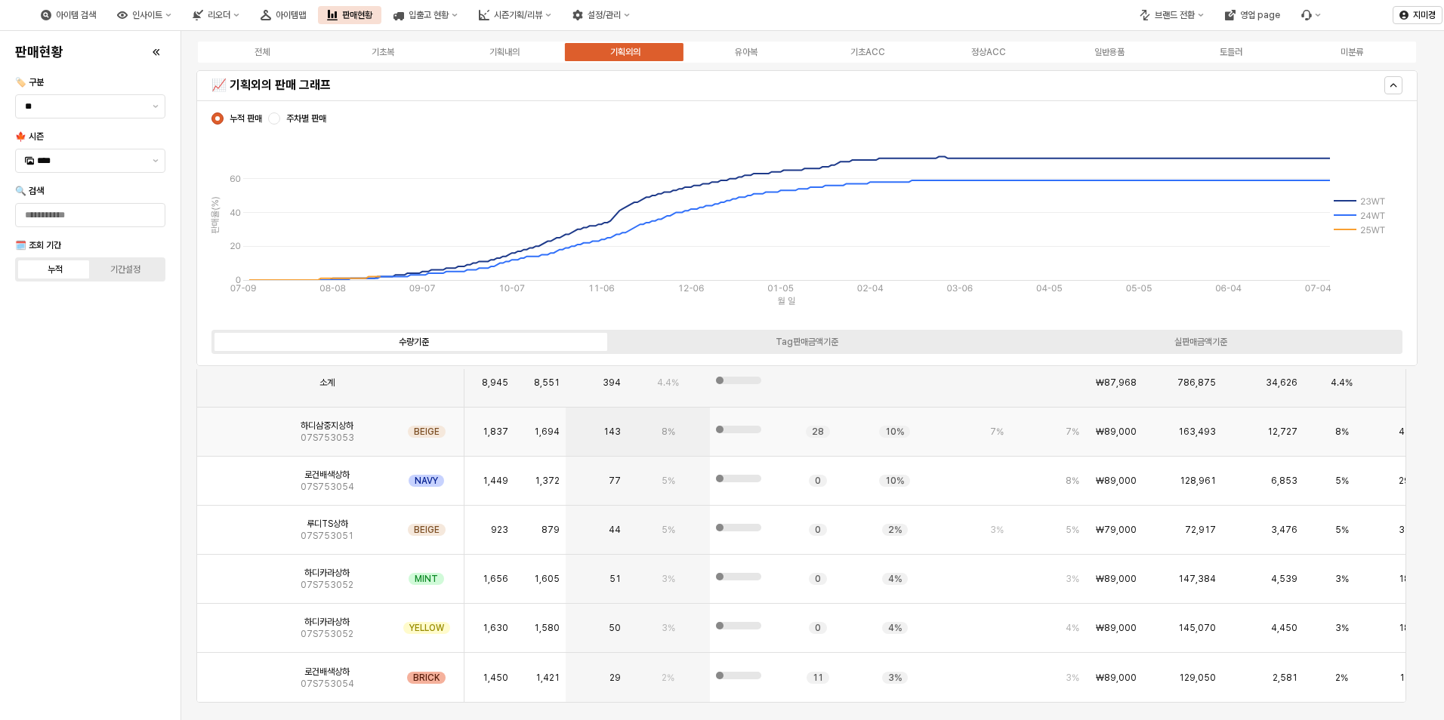
click at [231, 426] on img "App Frame" at bounding box center [231, 426] width 0 height 0
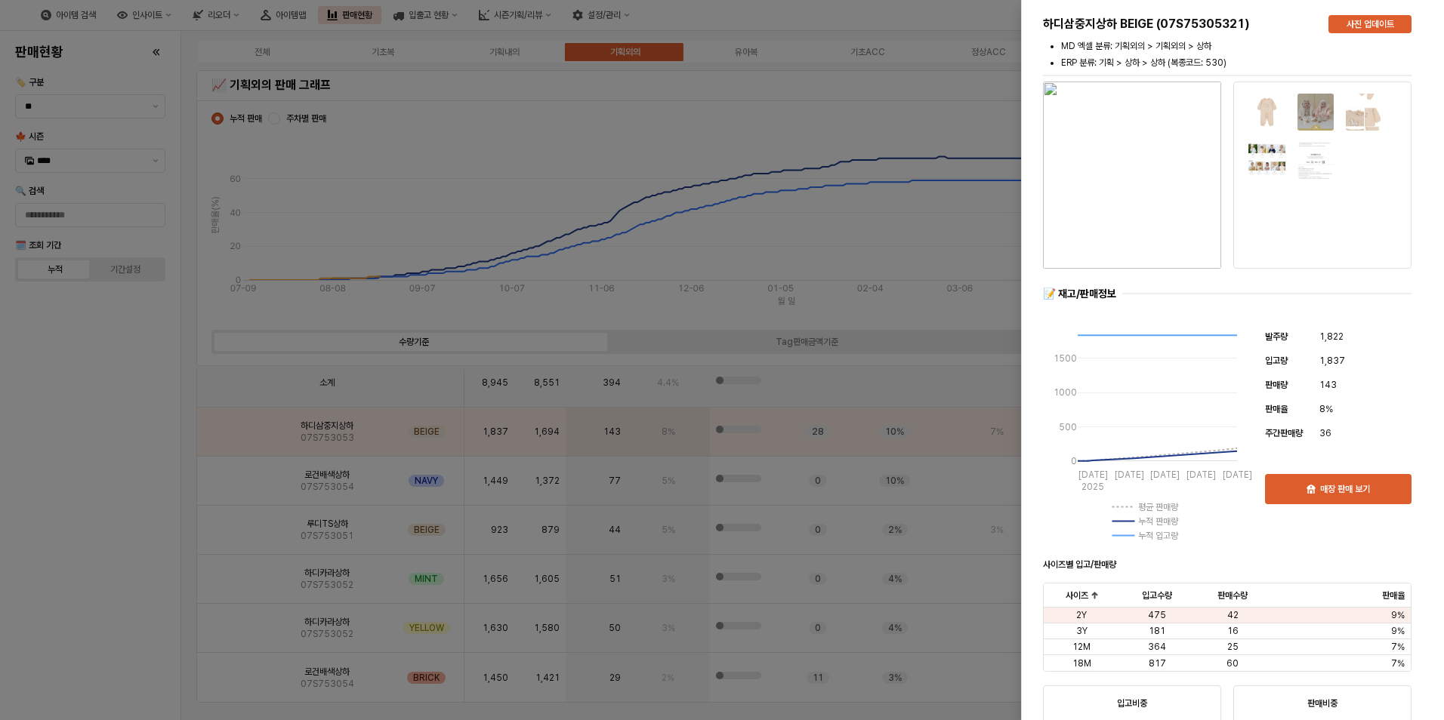
click at [95, 408] on div at bounding box center [722, 360] width 1444 height 720
